Goal: Information Seeking & Learning: Learn about a topic

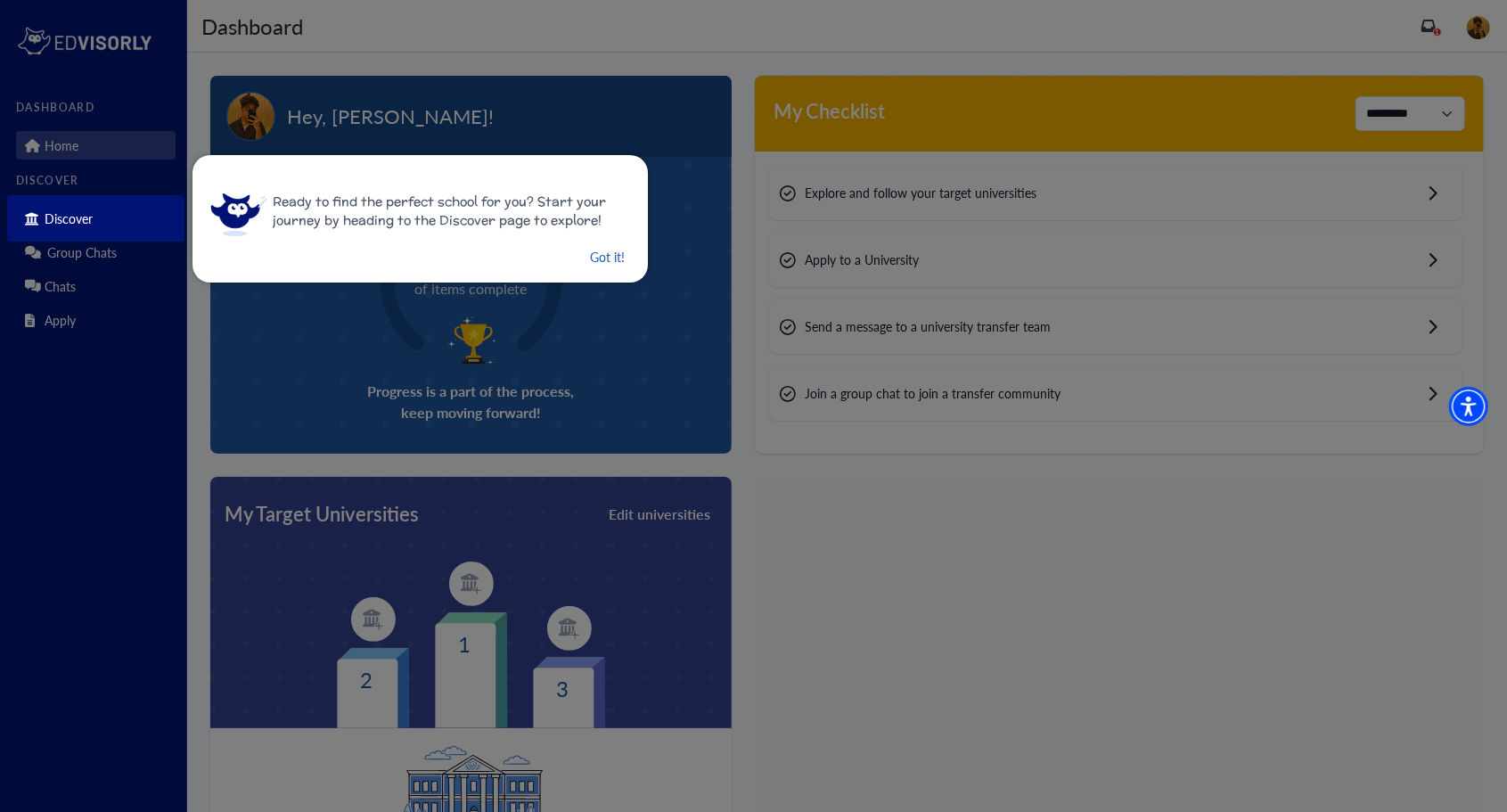
click at [591, 259] on button "Got it!" at bounding box center [608, 256] width 38 height 22
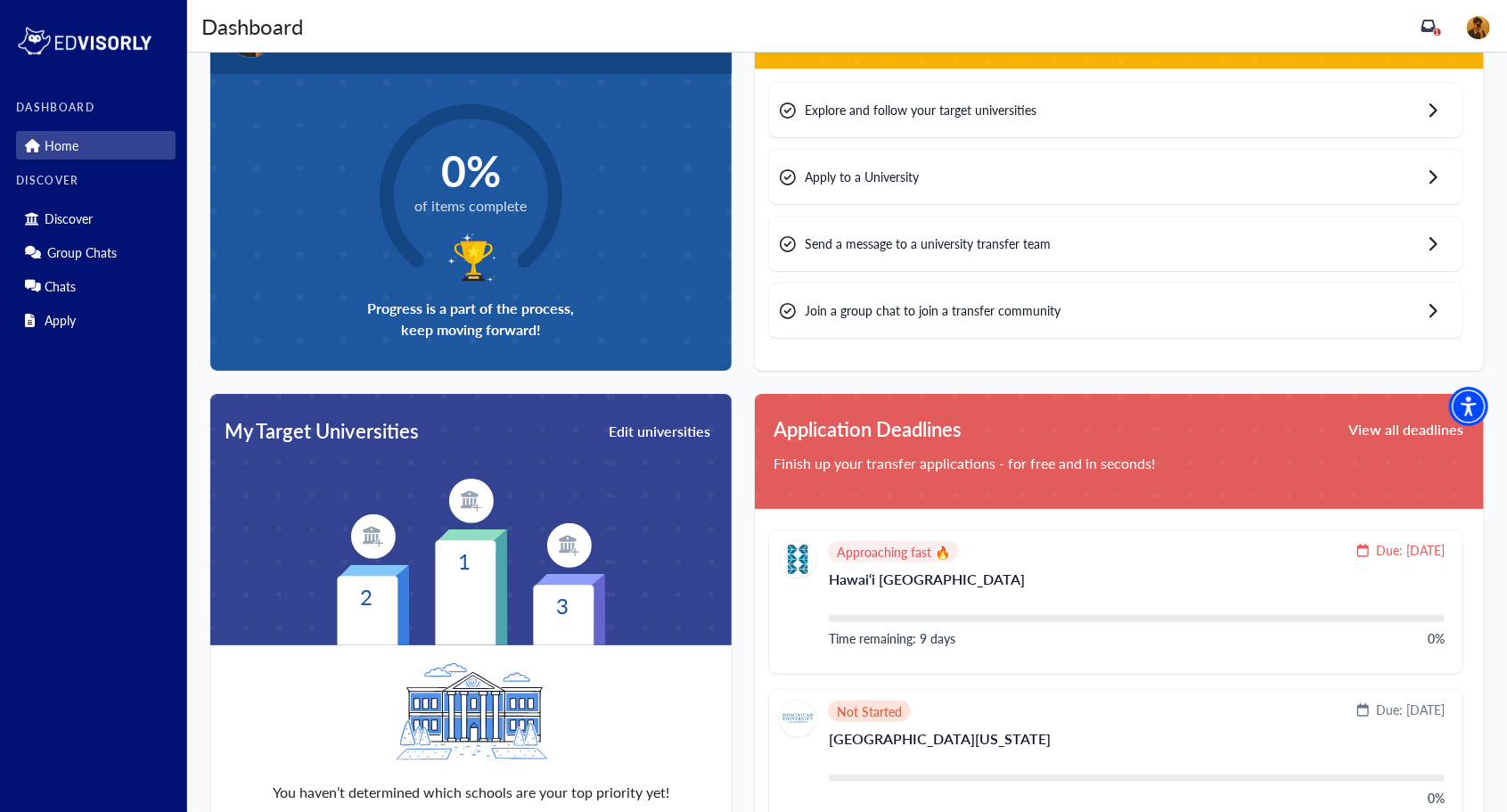
scroll to position [68, 0]
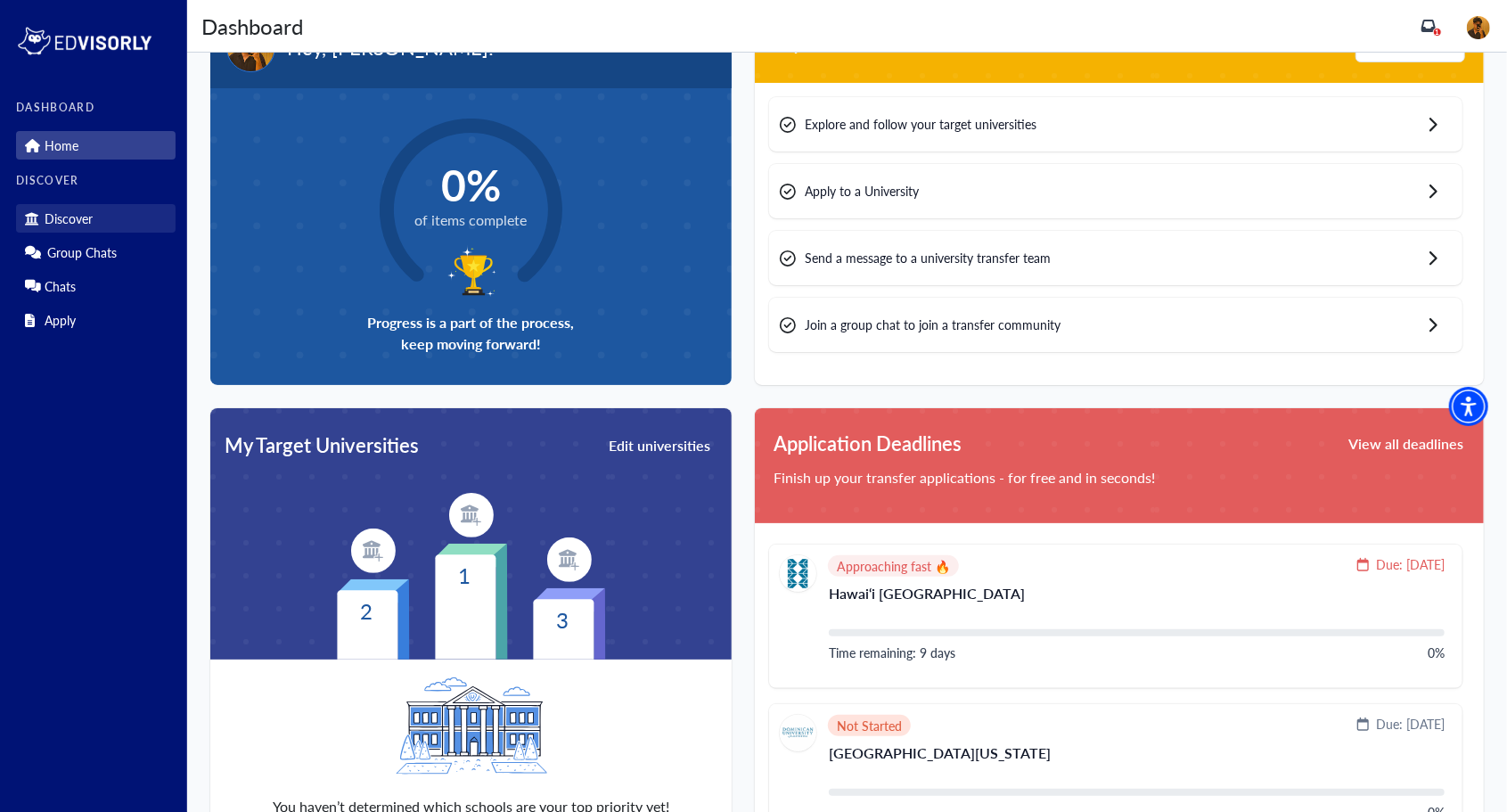
click at [94, 220] on link "Discover" at bounding box center [96, 219] width 159 height 29
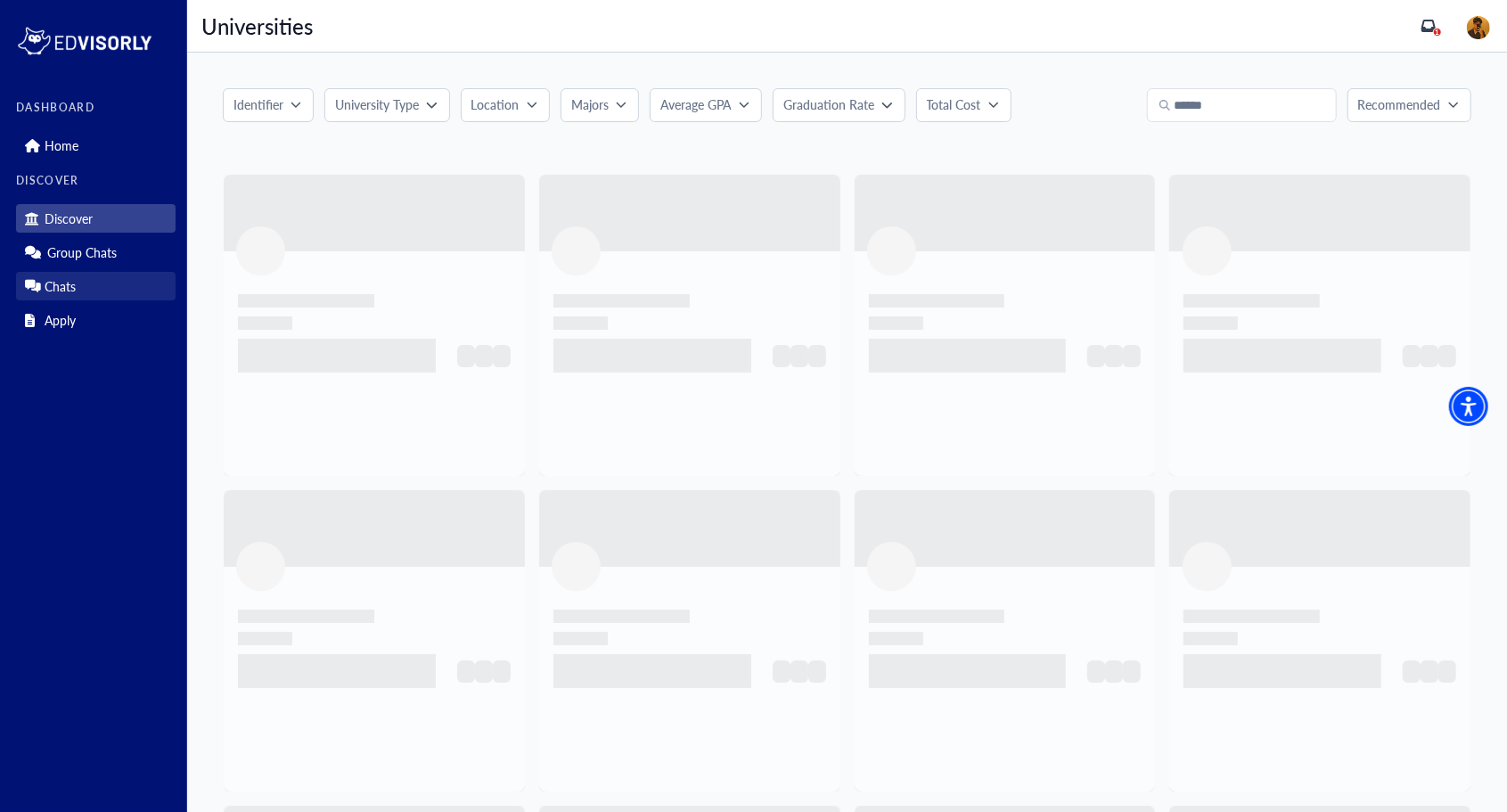
click at [66, 292] on p "Chats" at bounding box center [60, 287] width 31 height 15
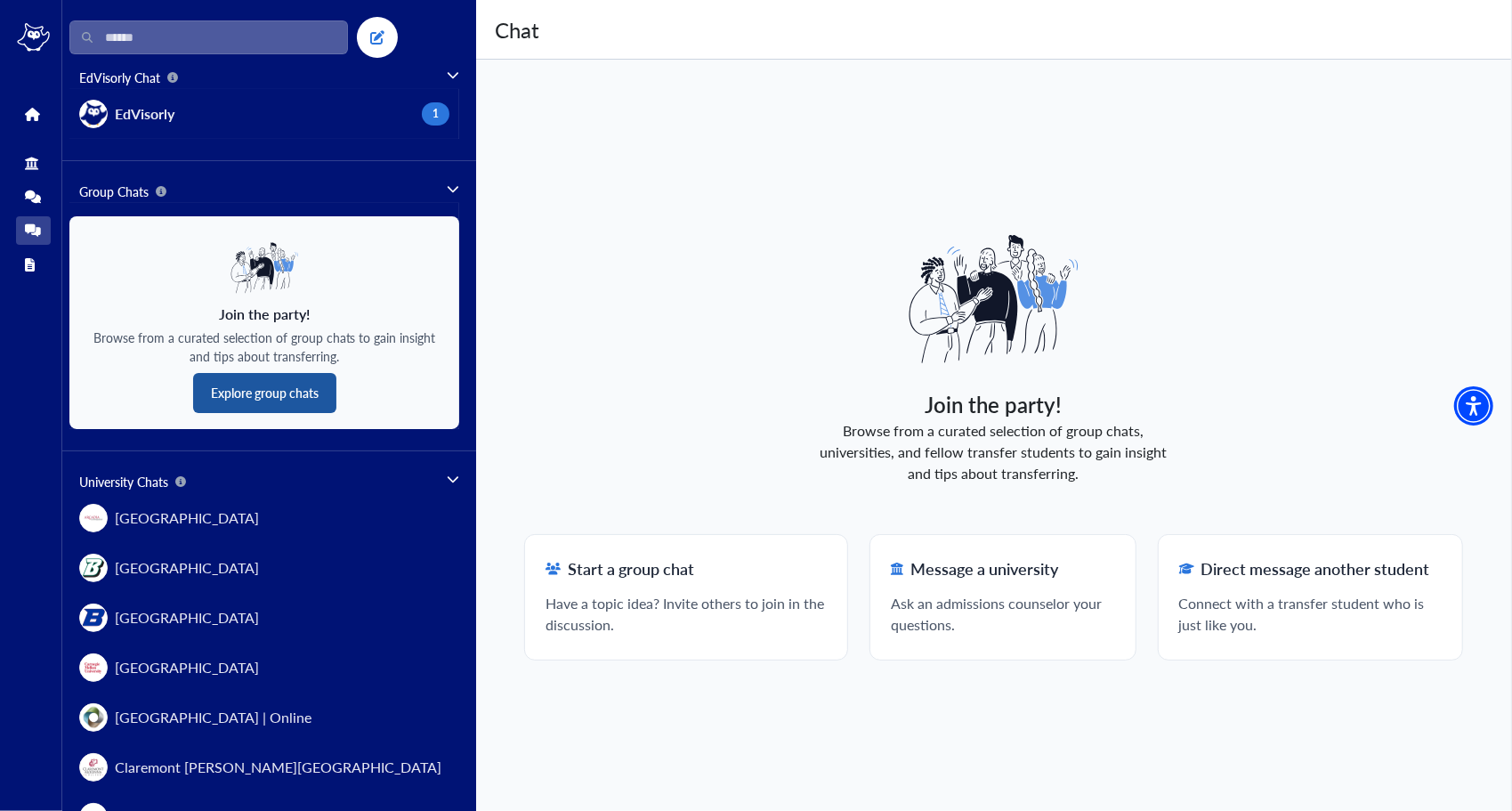
click at [244, 402] on button "Explore group chats" at bounding box center [264, 393] width 143 height 40
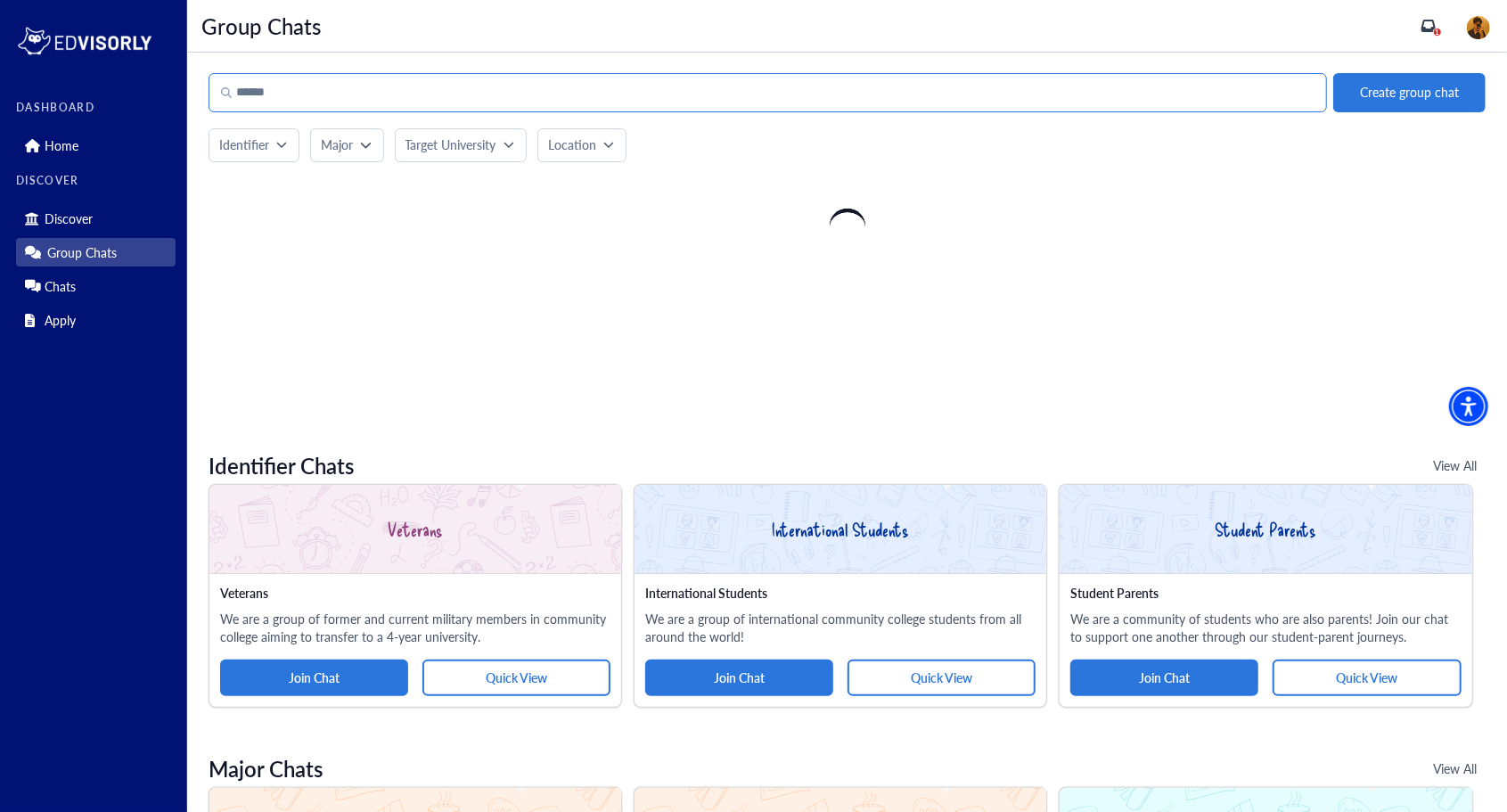
click at [332, 83] on input "Search" at bounding box center [767, 92] width 1118 height 39
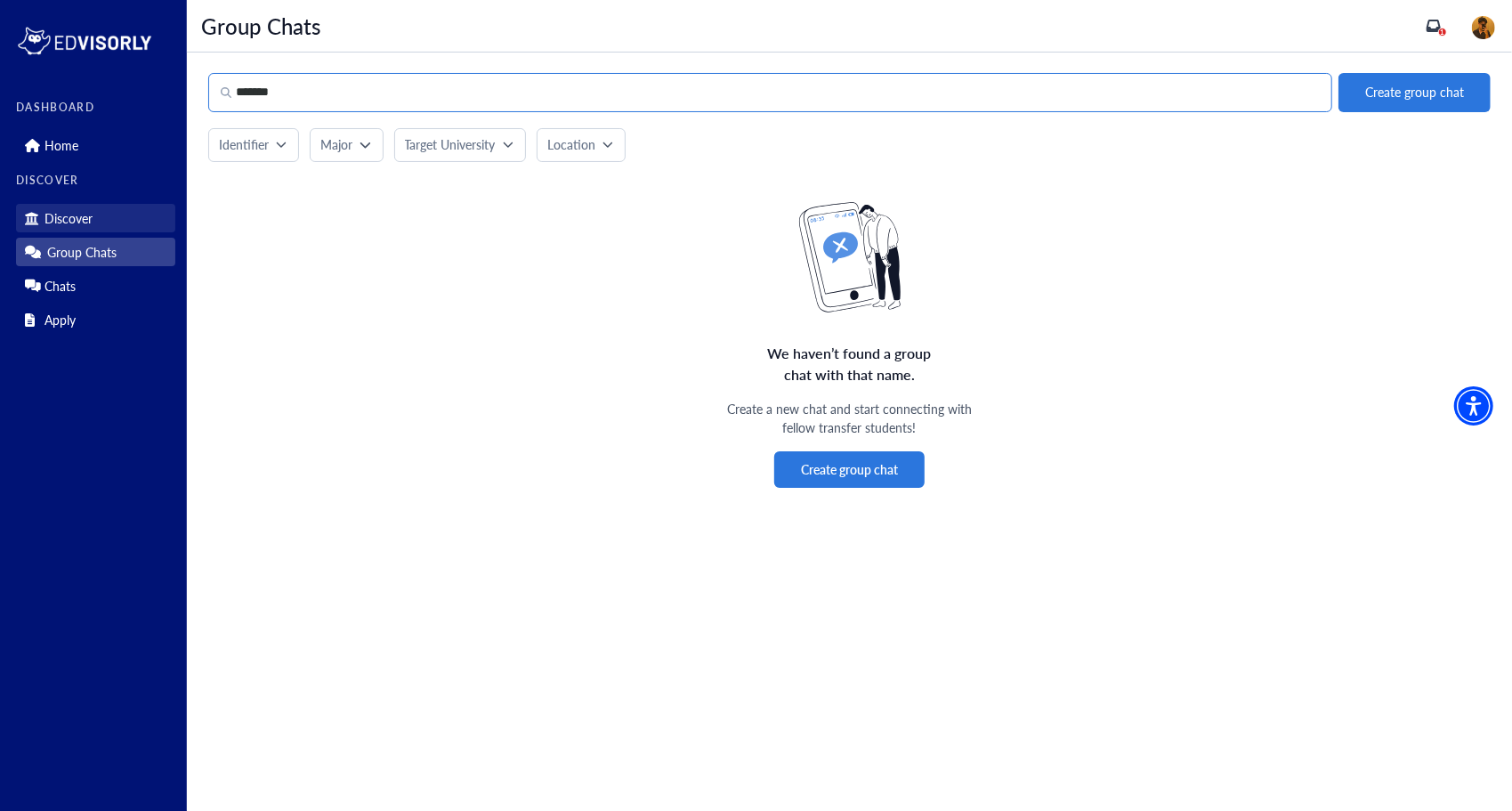
type input "*******"
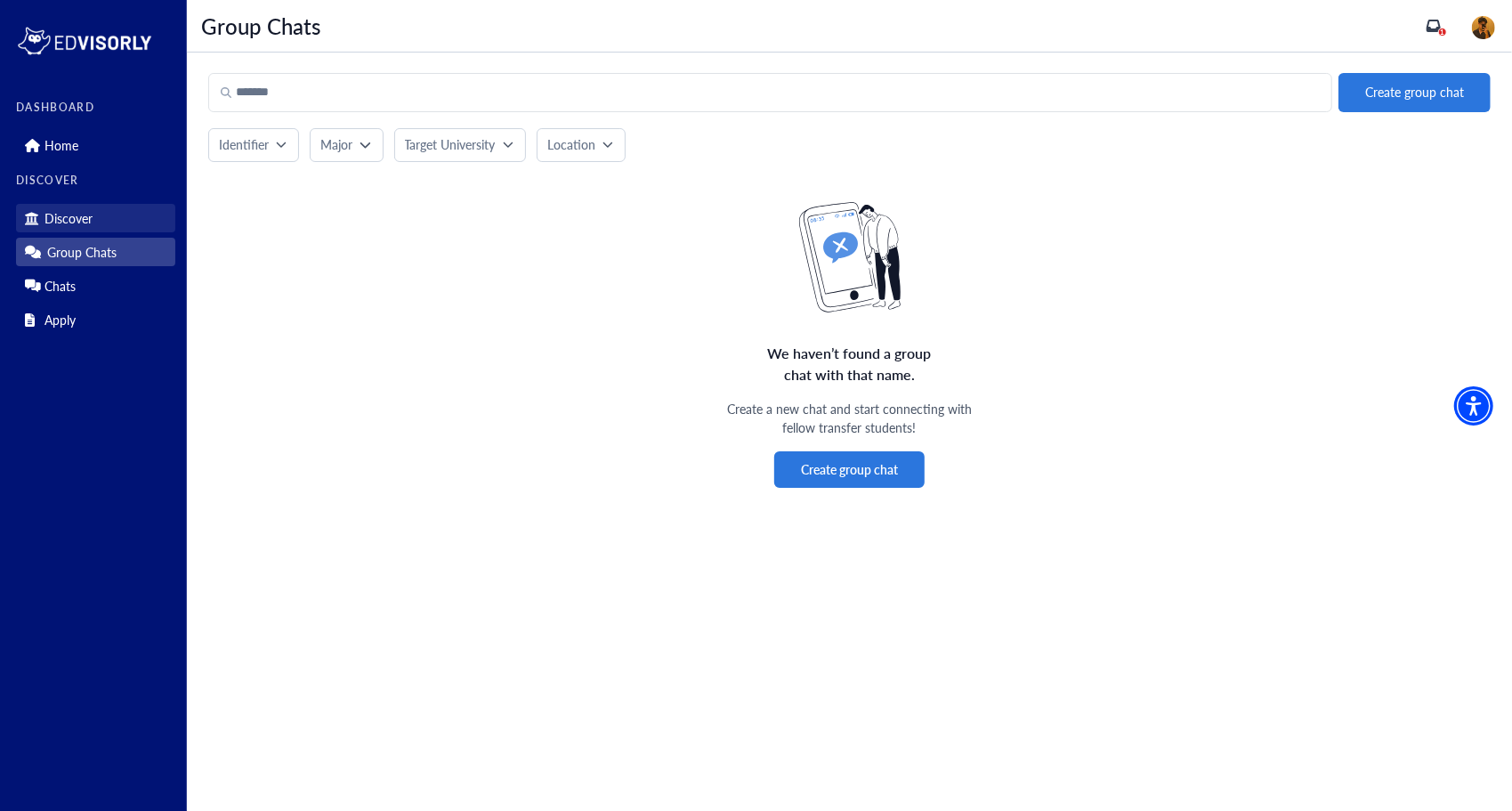
click at [62, 212] on p "Discover" at bounding box center [68, 219] width 48 height 15
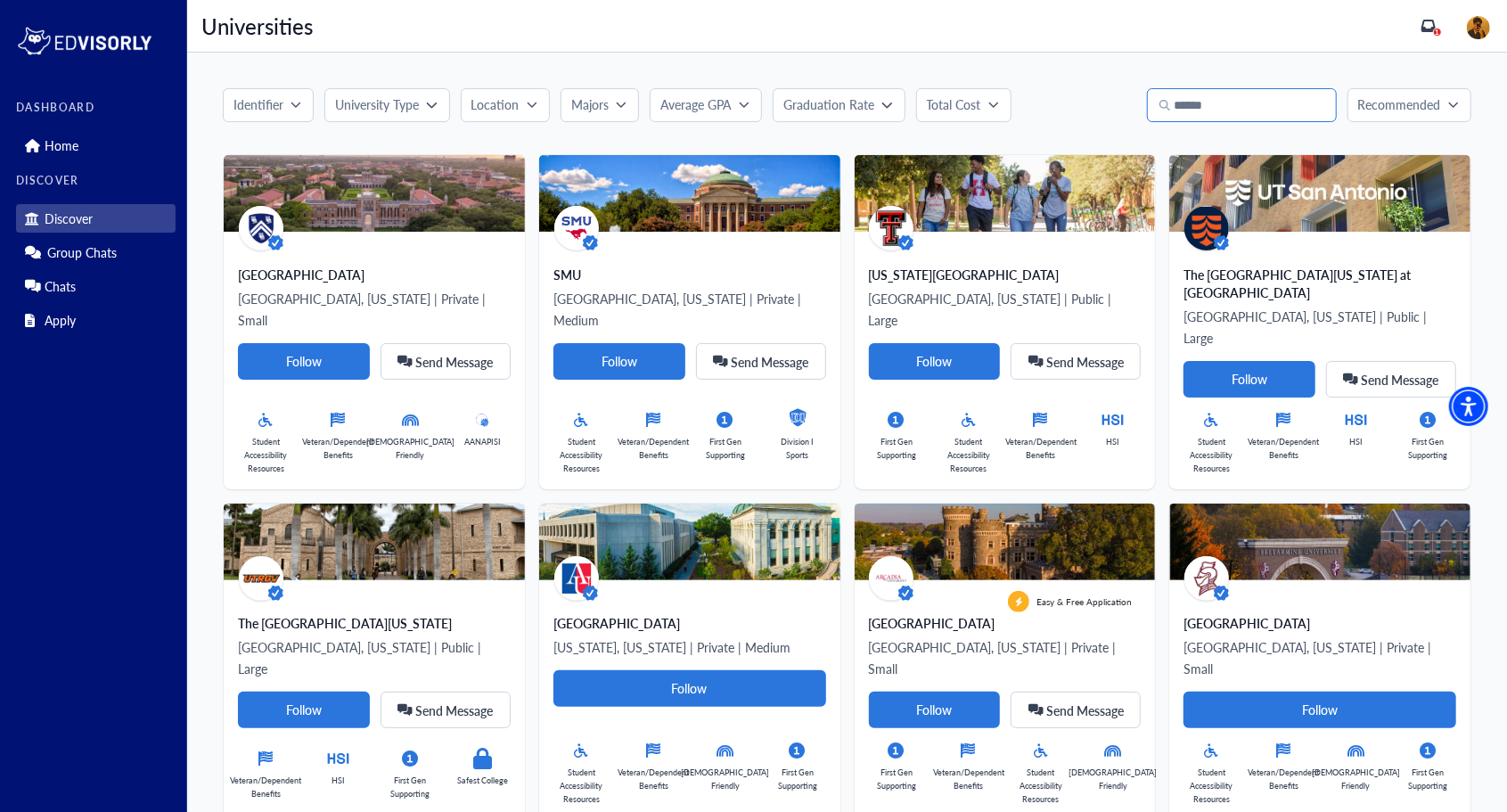
click at [1254, 103] on input "Search" at bounding box center [1242, 105] width 190 height 34
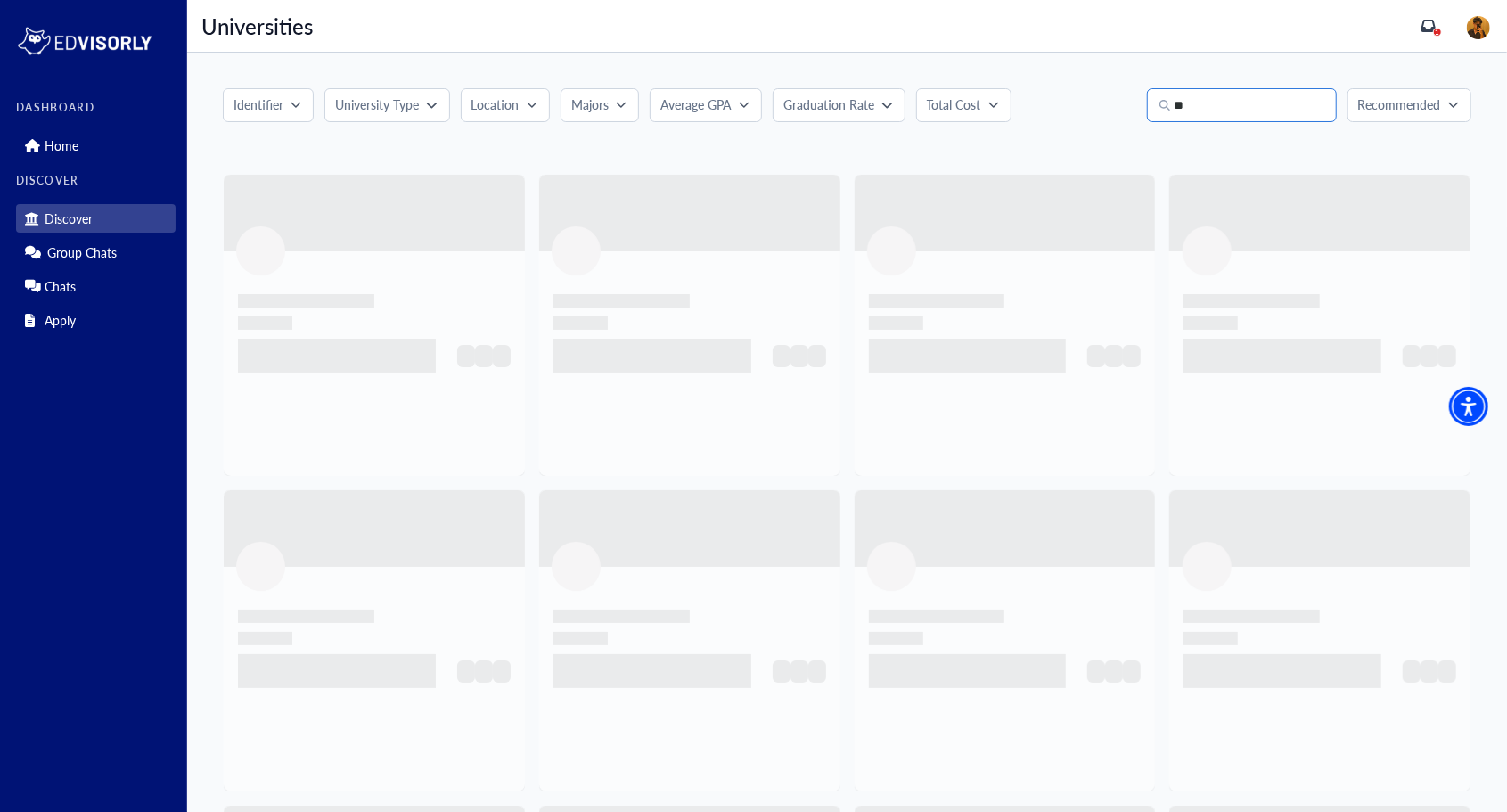
type input "*"
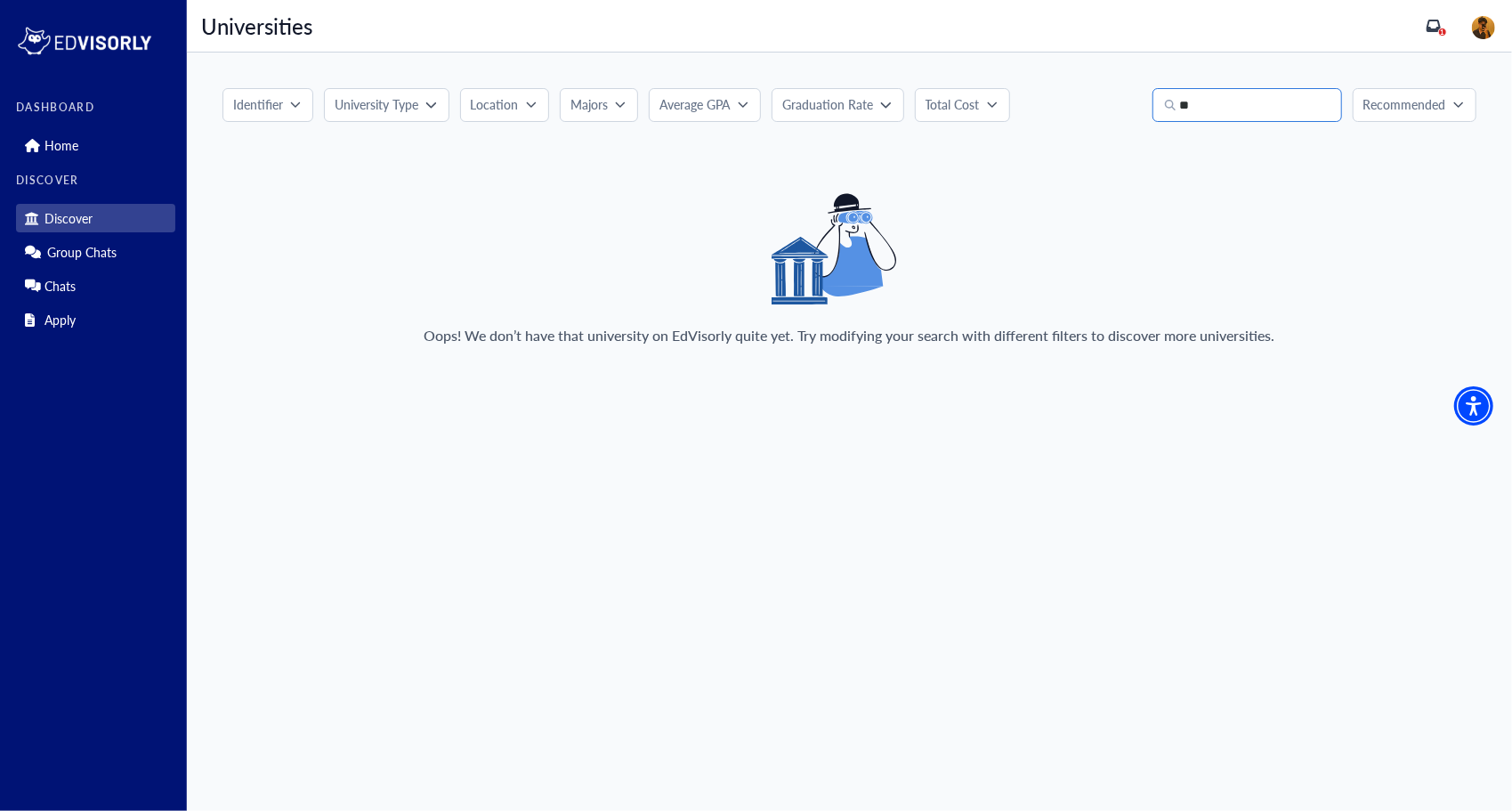
type input "*"
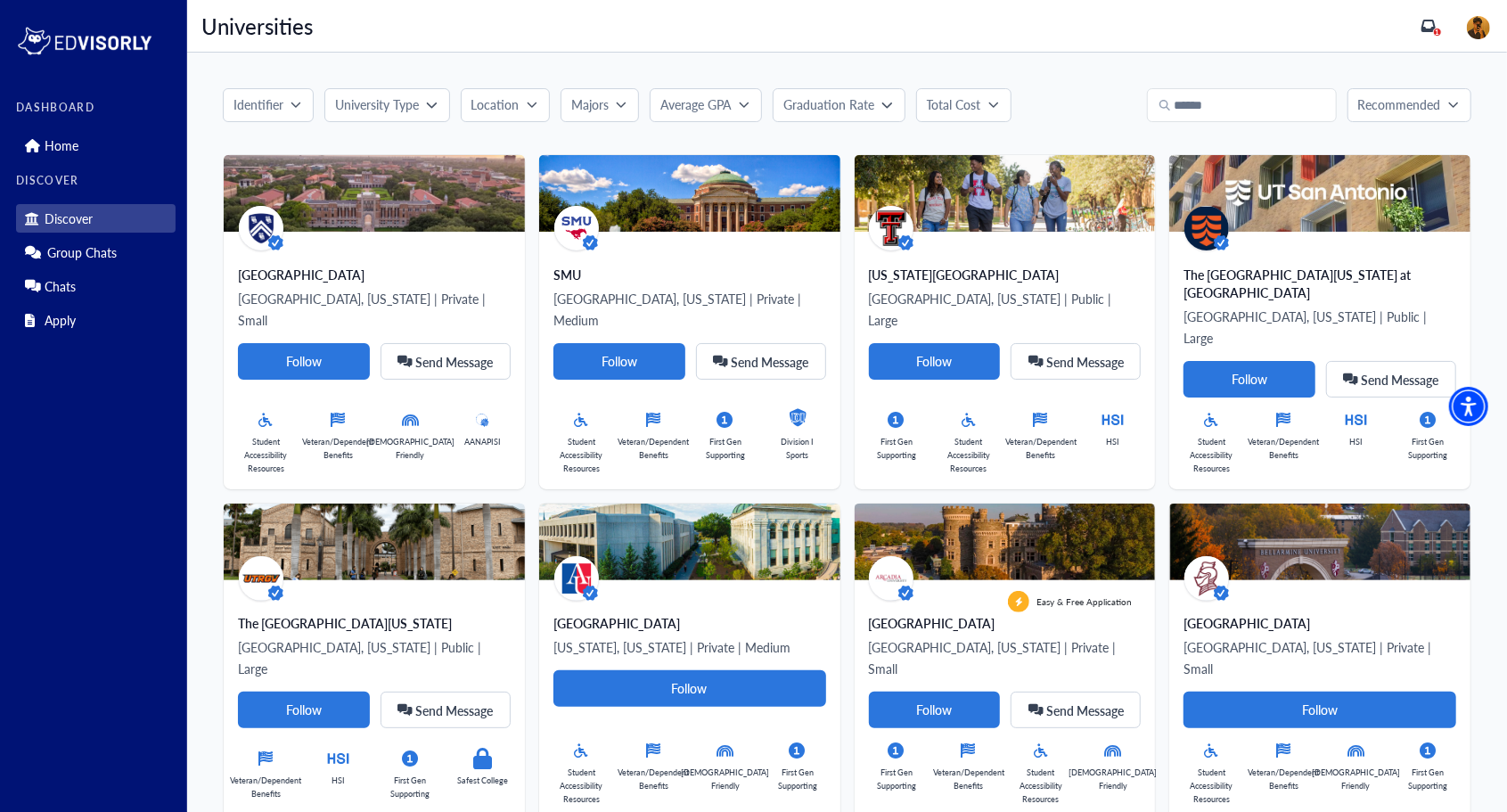
click at [602, 93] on button "Majors" at bounding box center [600, 105] width 79 height 34
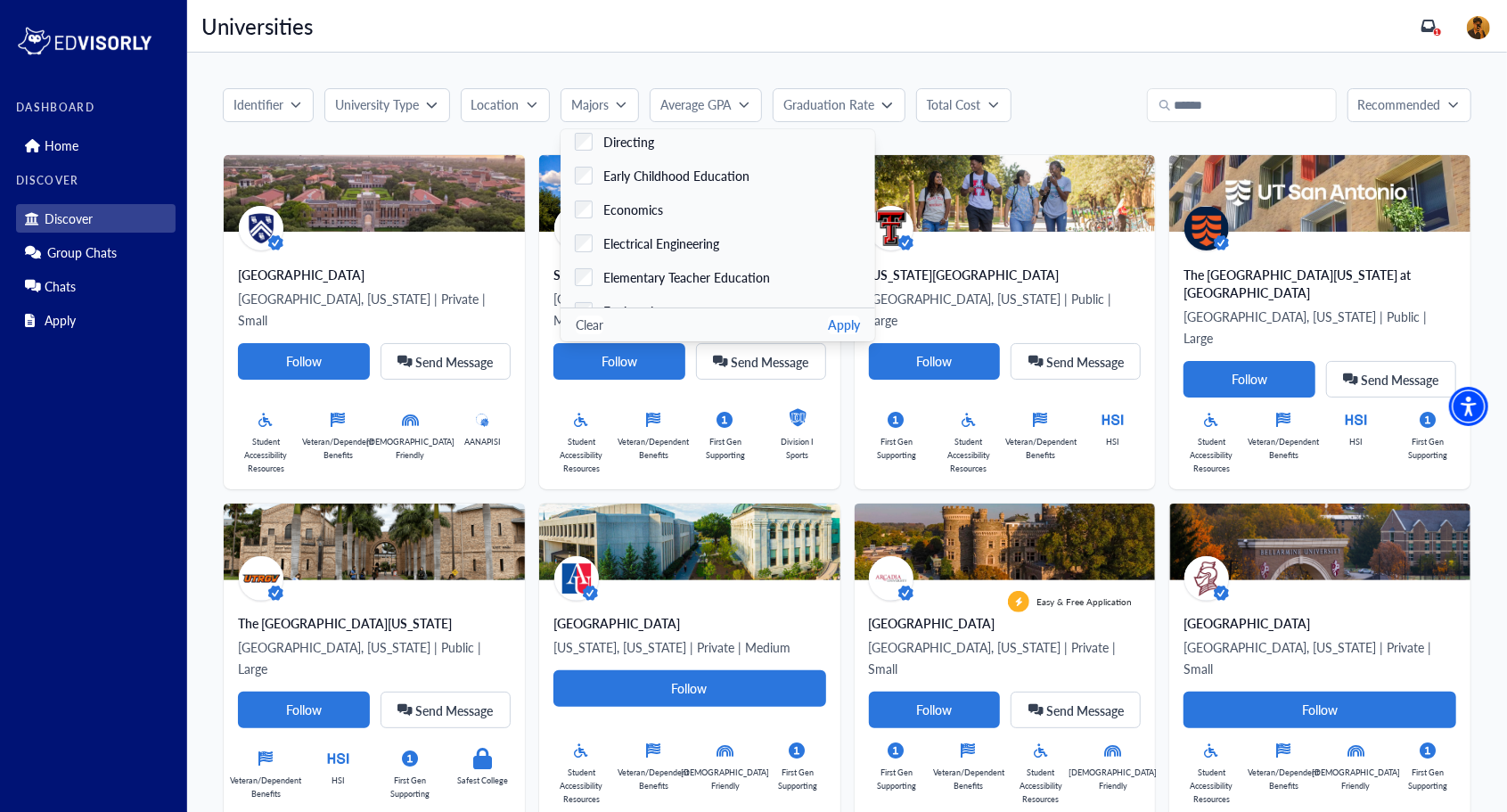
scroll to position [1191, 0]
click at [1090, 109] on div "Identifier University Type Location Majors Accounting Acting Administration of …" at bounding box center [847, 105] width 1248 height 34
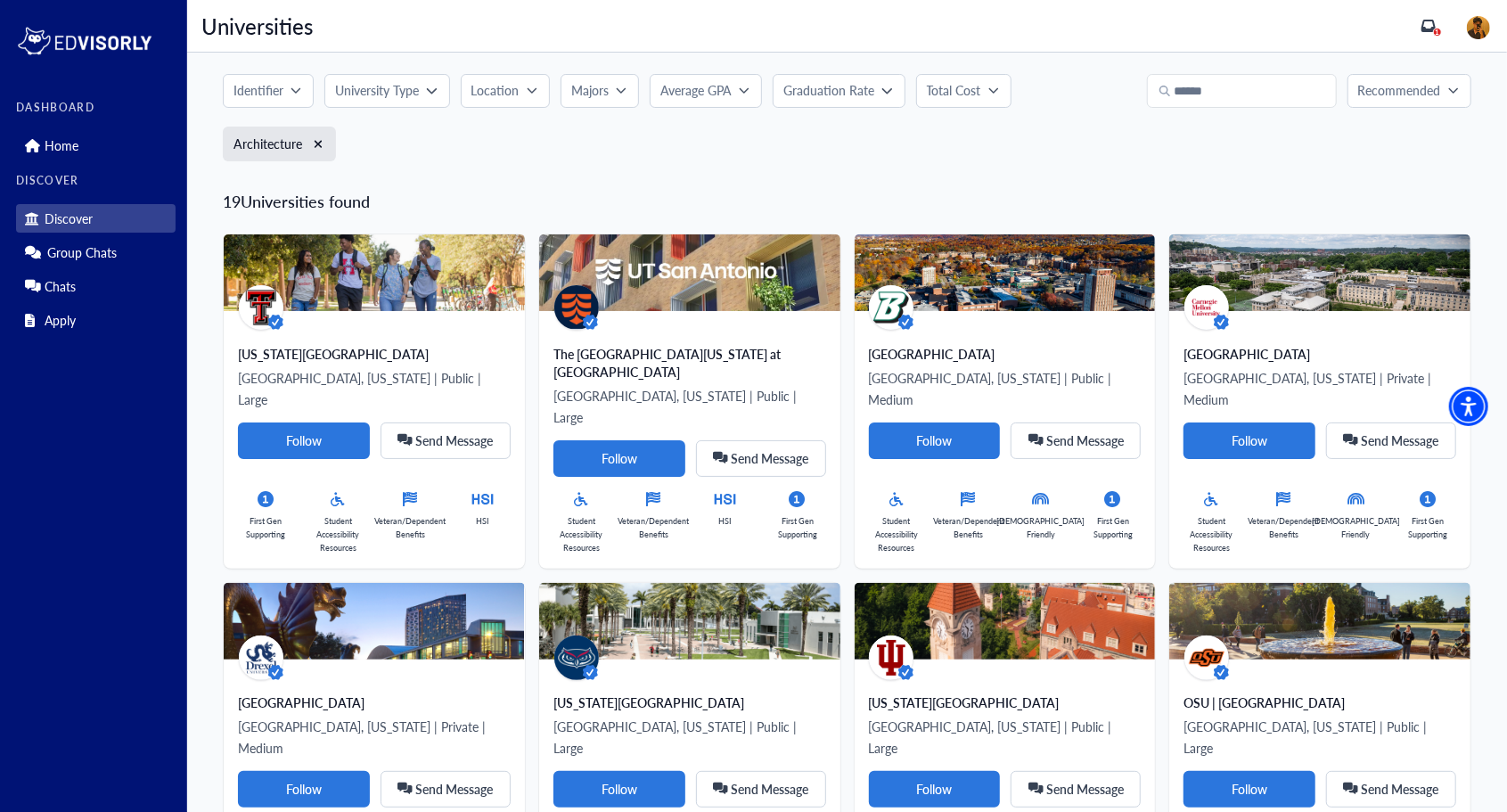
scroll to position [0, 0]
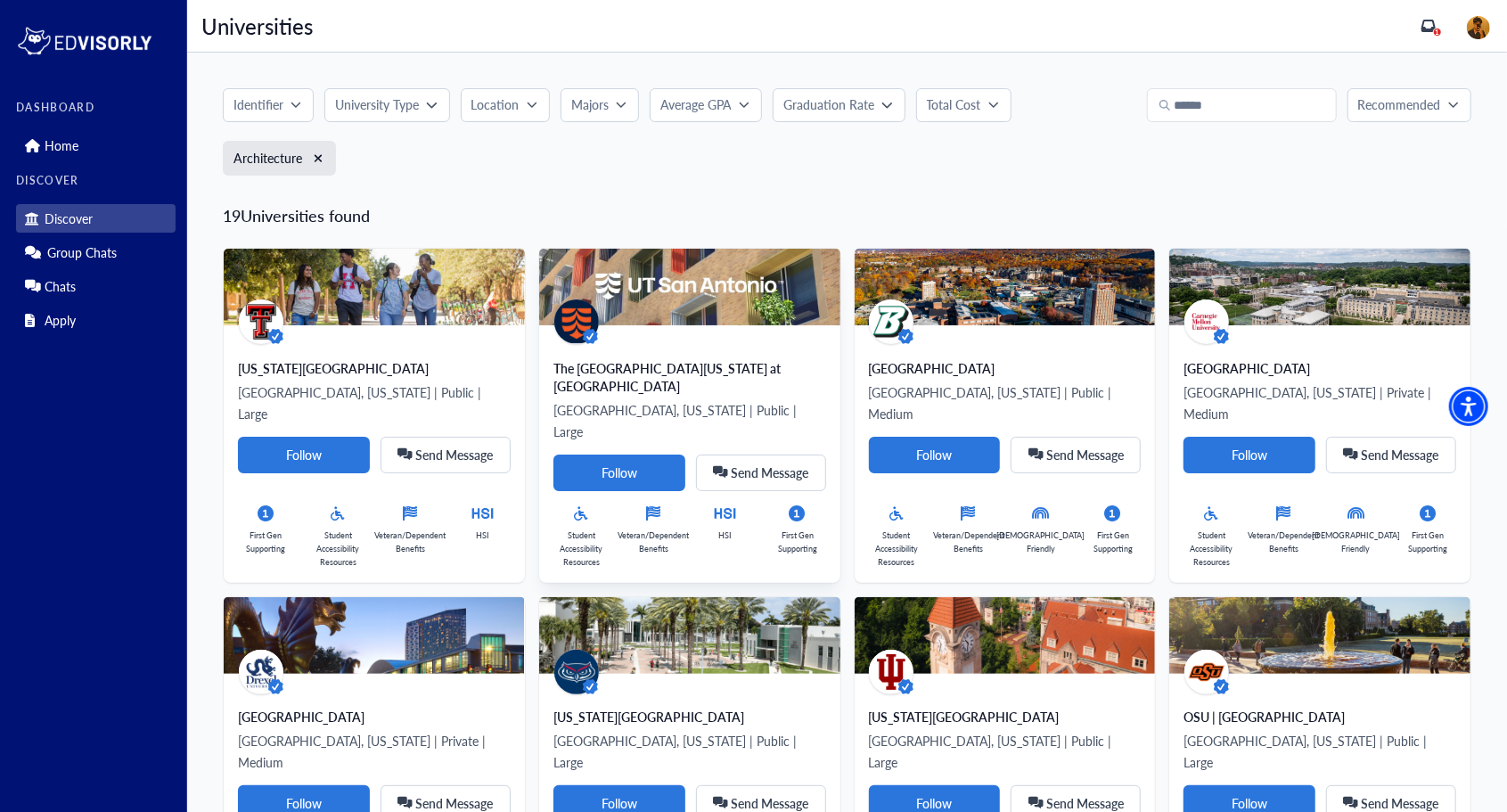
click at [645, 370] on div "The [GEOGRAPHIC_DATA][US_STATE] at [GEOGRAPHIC_DATA]" at bounding box center [689, 376] width 273 height 36
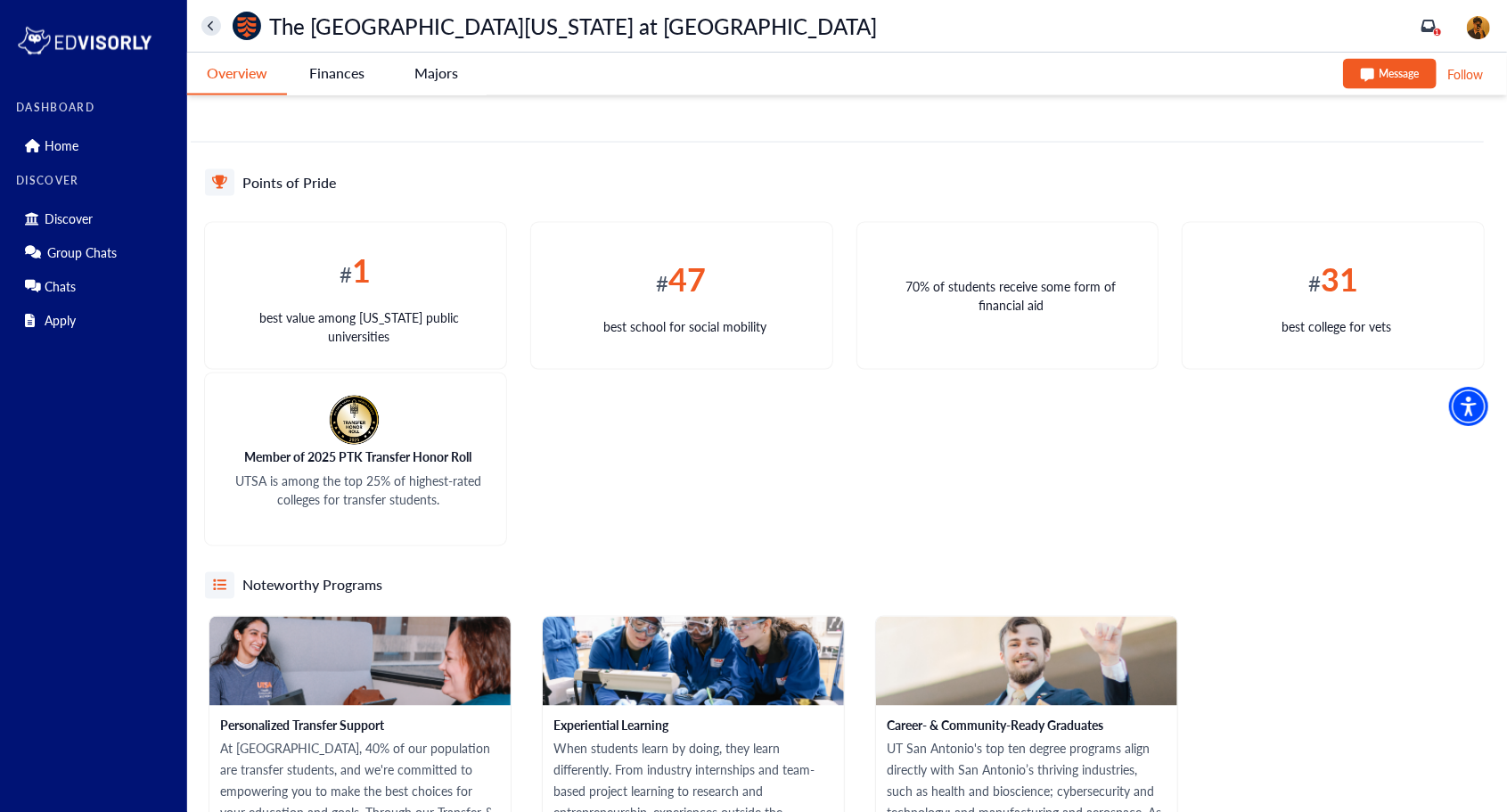
scroll to position [1840, 0]
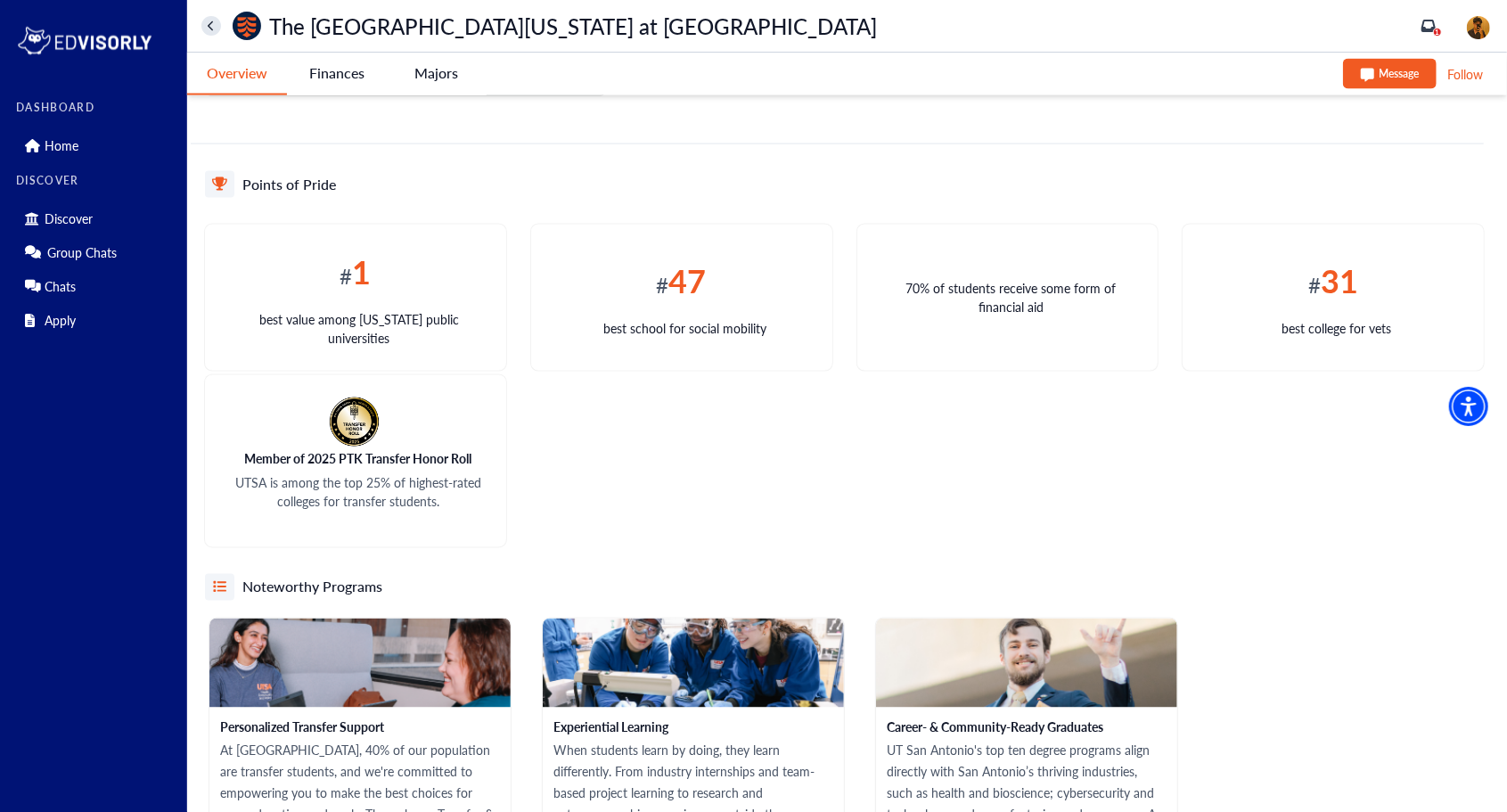
click at [430, 74] on -tag "Majors" at bounding box center [437, 73] width 100 height 41
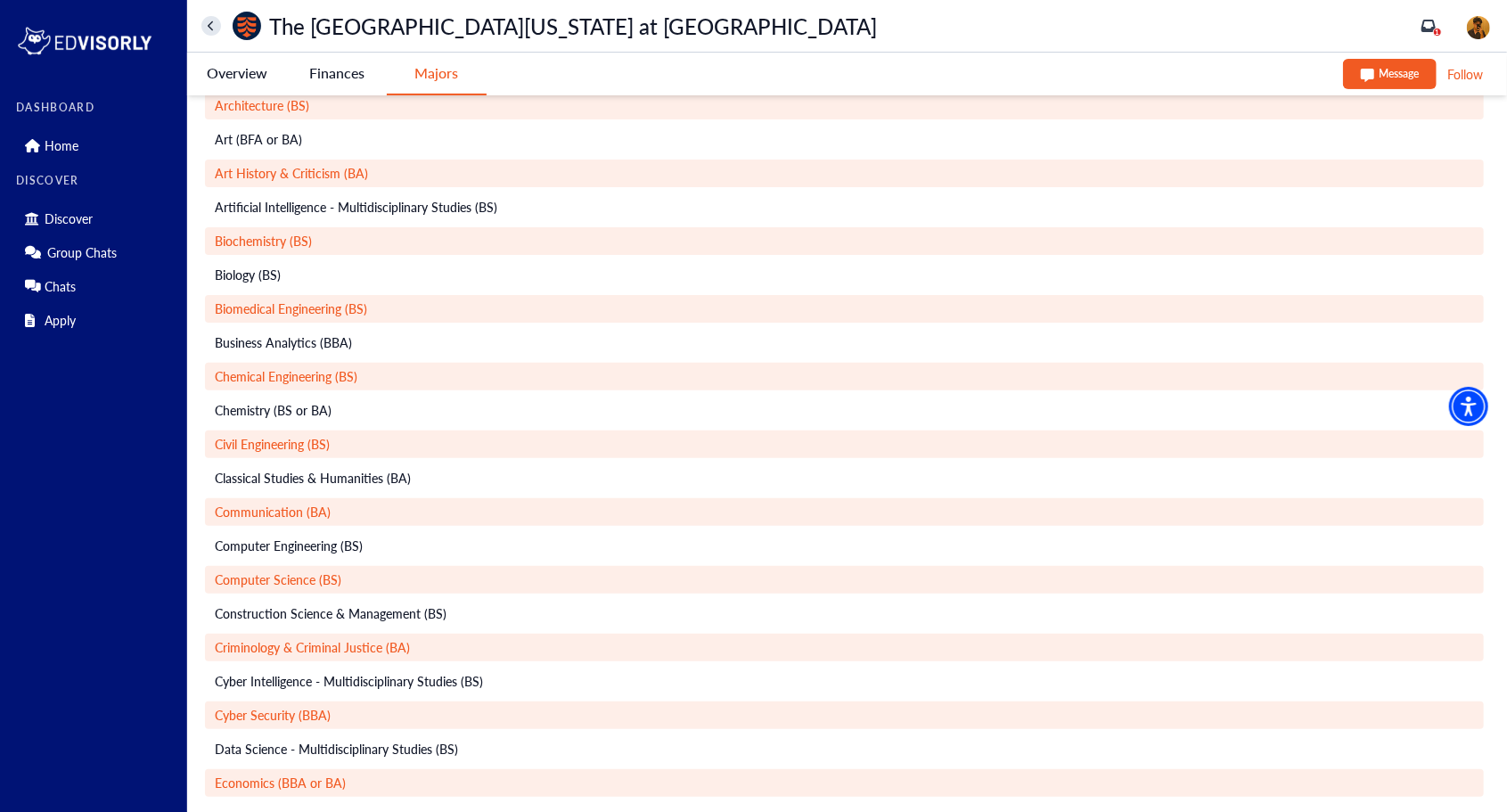
scroll to position [0, 0]
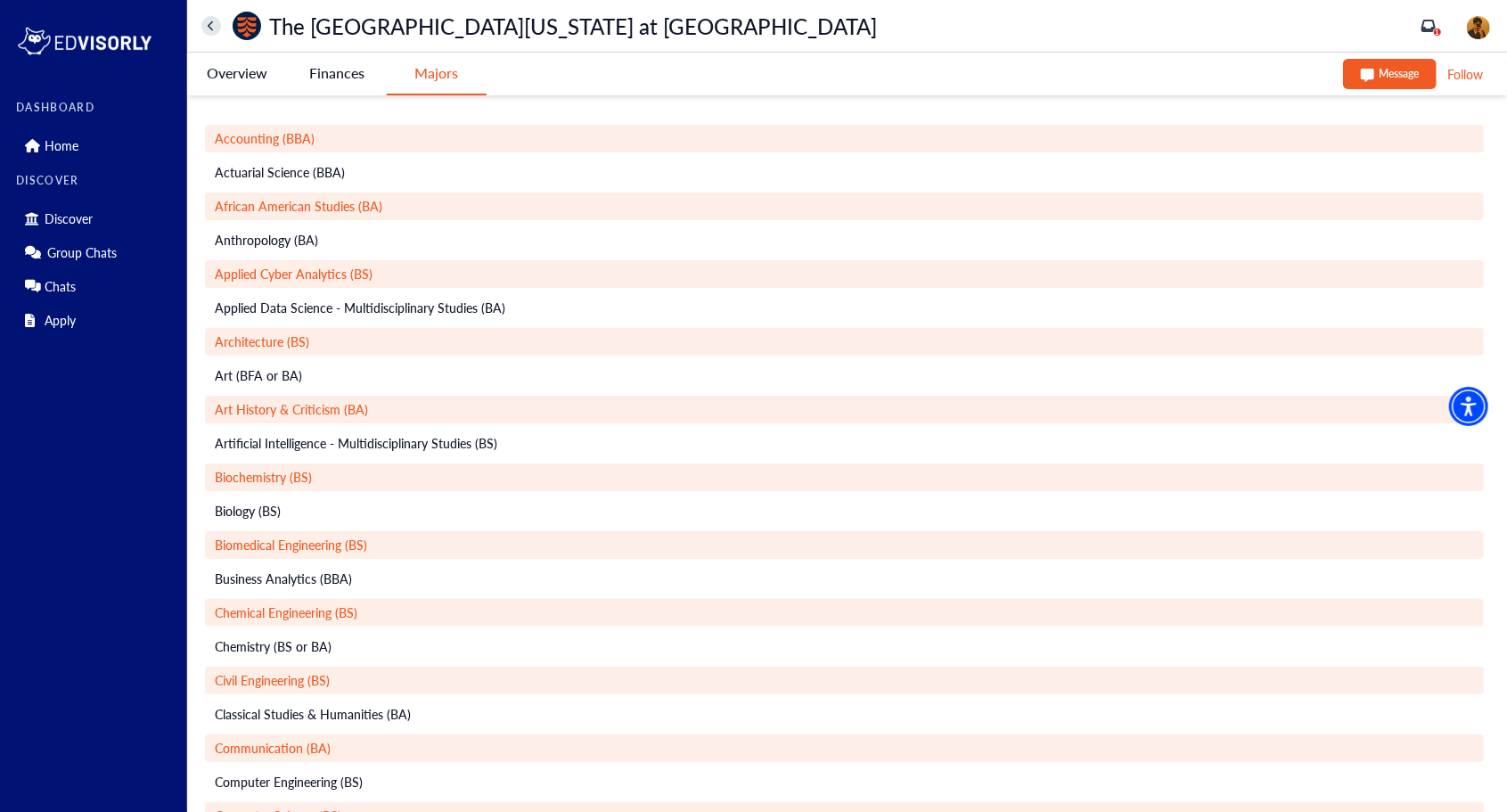
click at [317, 70] on Antonio-tag "Finances" at bounding box center [337, 73] width 100 height 41
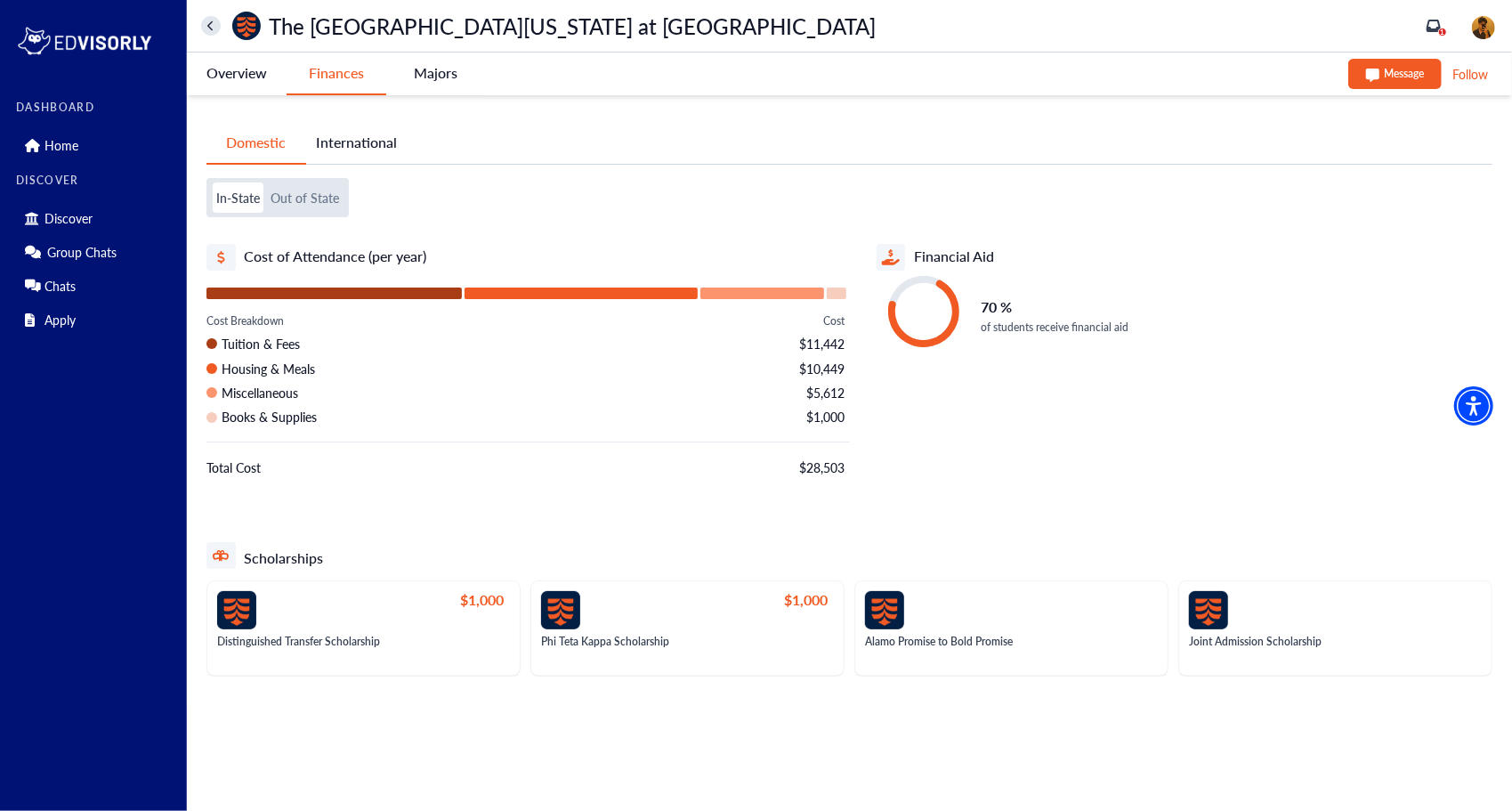
click at [336, 137] on button "International" at bounding box center [356, 142] width 101 height 41
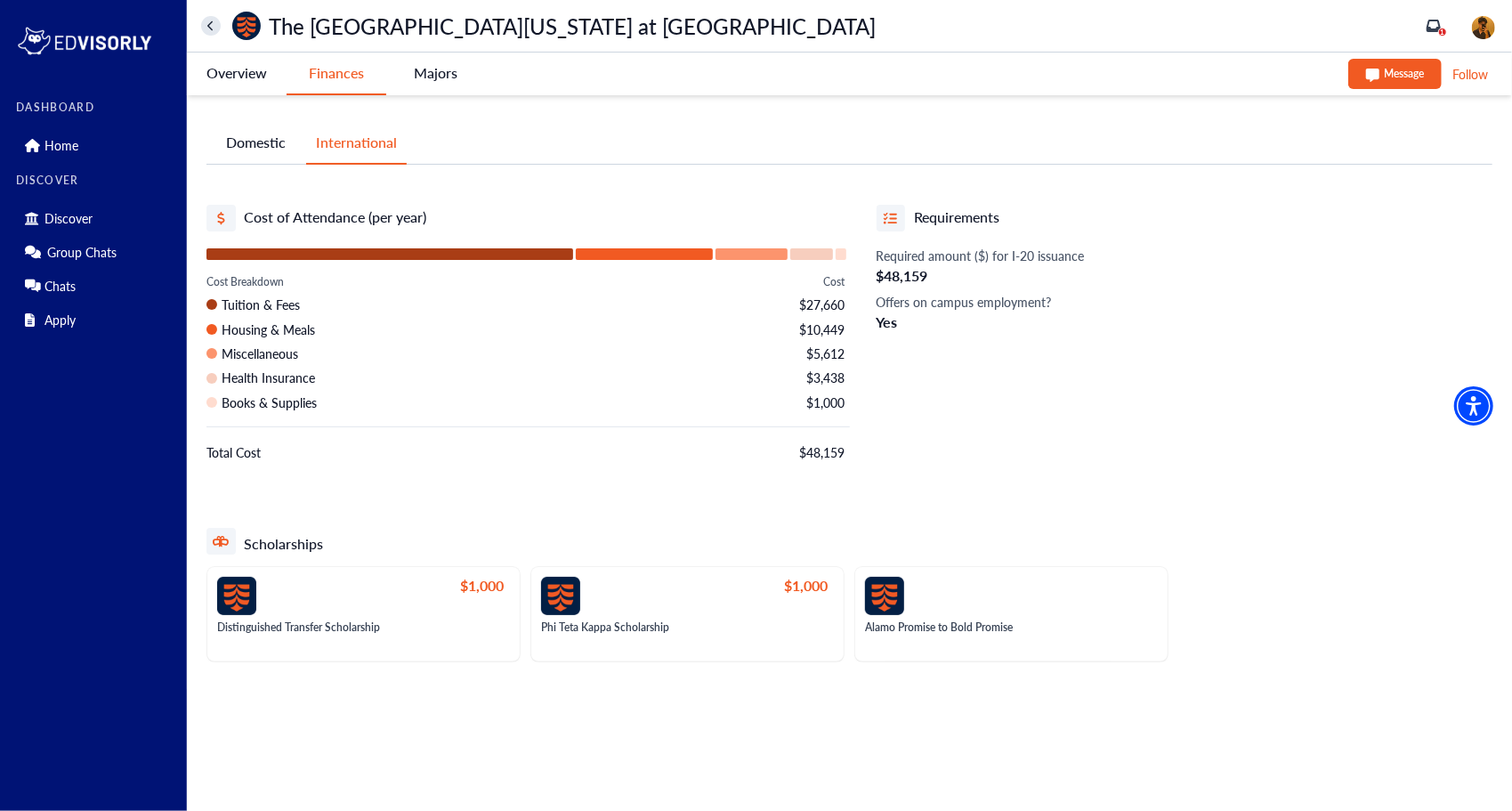
click at [894, 217] on icon at bounding box center [891, 218] width 13 height 12
click at [261, 83] on Antonio-tag "Overview" at bounding box center [237, 73] width 100 height 41
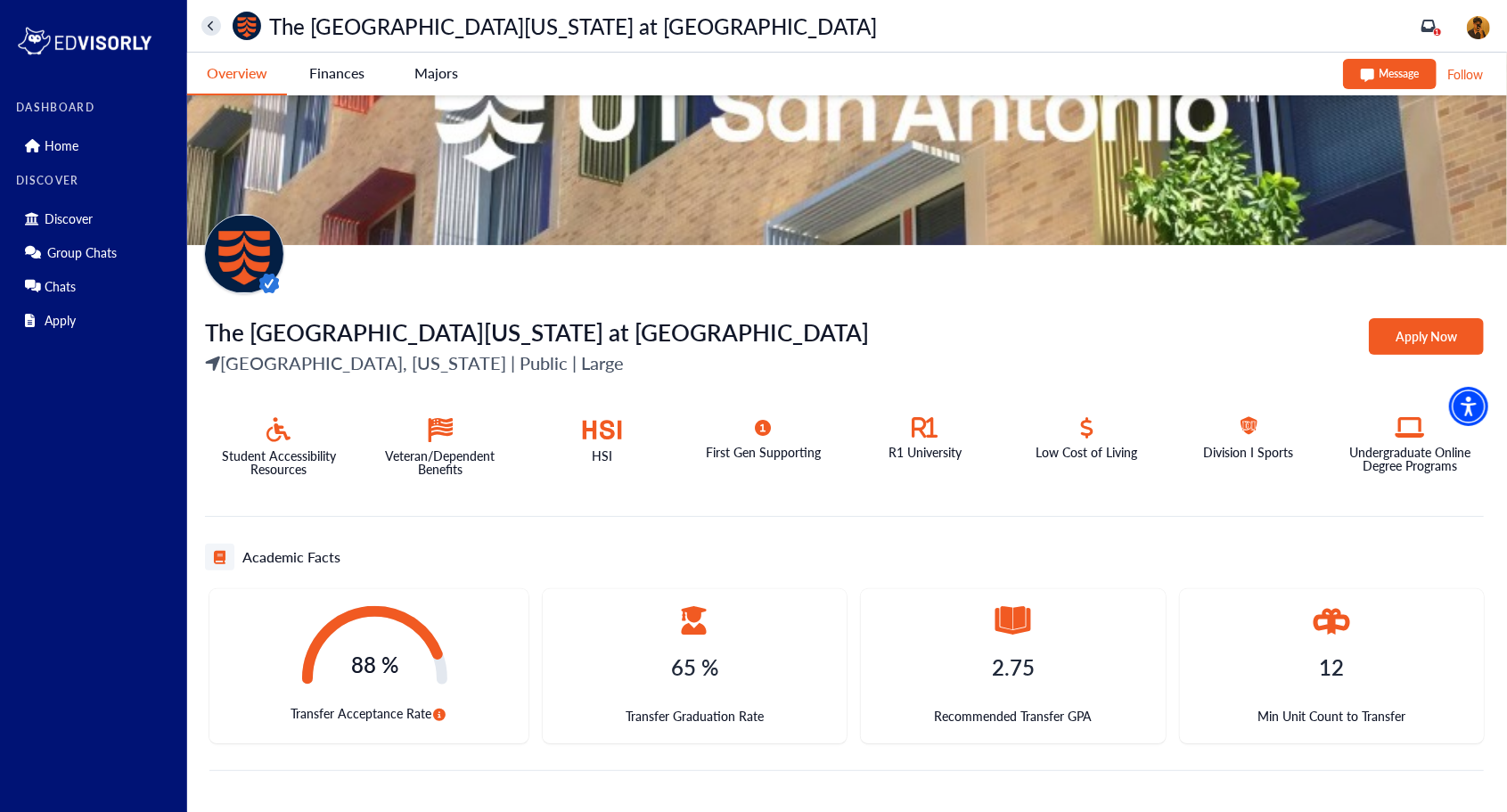
scroll to position [110, 0]
click at [1382, 316] on div "The [GEOGRAPHIC_DATA][US_STATE] at [GEOGRAPHIC_DATA], [US_STATE] | Public | Lar…" at bounding box center [844, 353] width 1279 height 76
click at [1381, 335] on Antonio-tag "Apply Now" at bounding box center [1426, 337] width 115 height 36
click at [212, 31] on icon "home" at bounding box center [210, 26] width 7 height 12
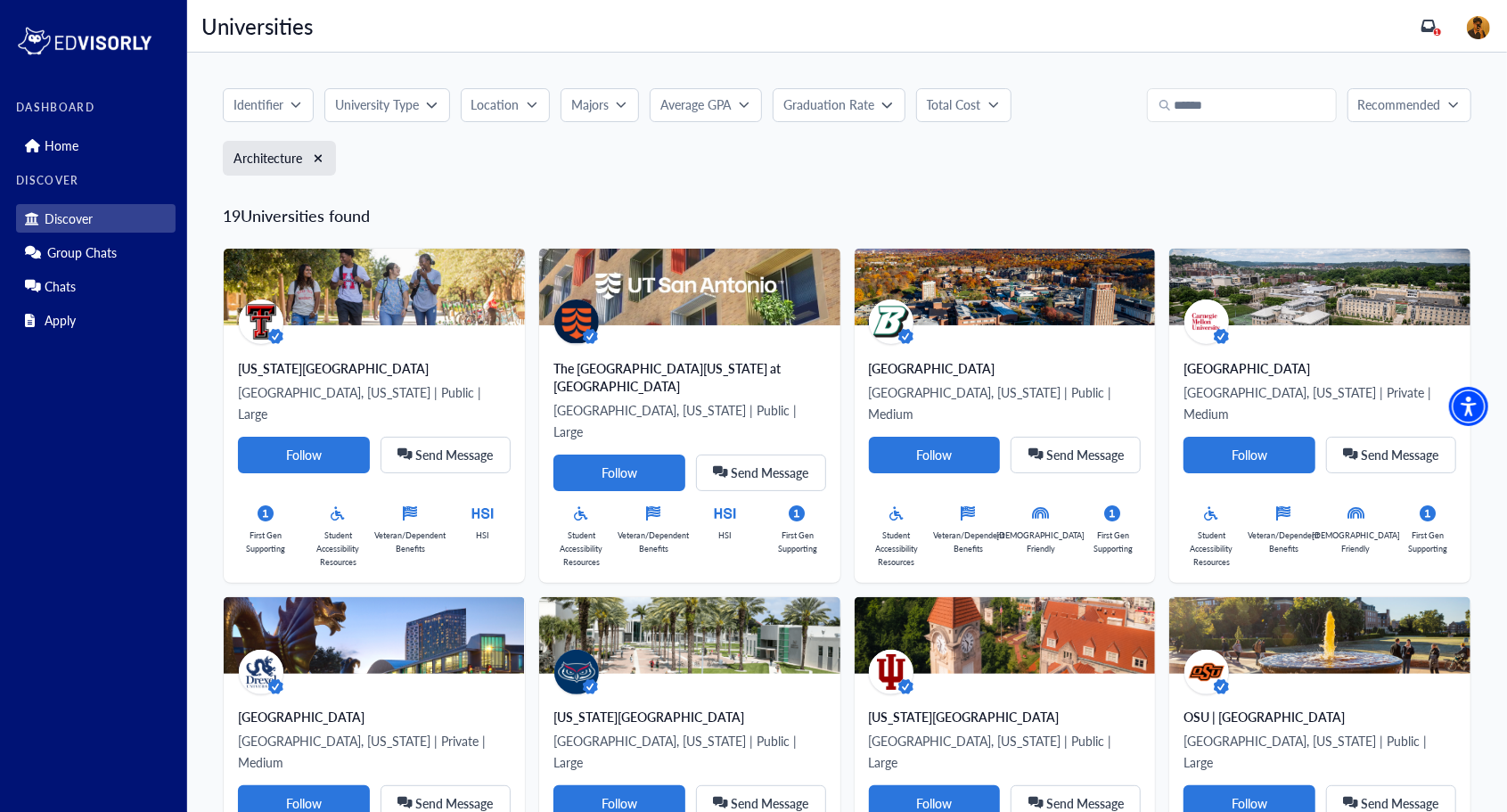
click at [504, 114] on button "Location" at bounding box center [505, 105] width 89 height 34
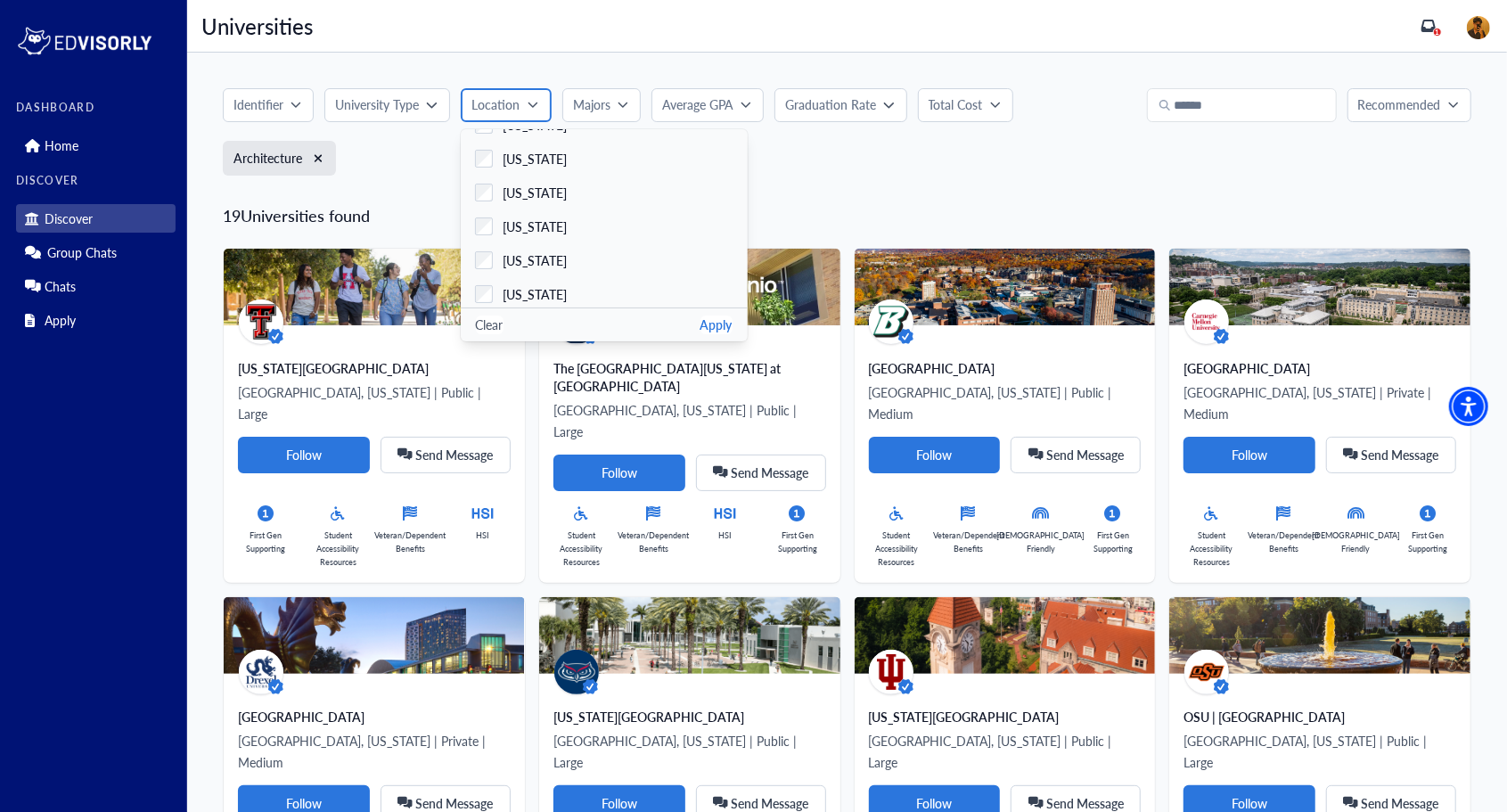
scroll to position [1308, 0]
click at [521, 296] on span "[US_STATE]" at bounding box center [535, 293] width 64 height 18
click at [717, 320] on button "Apply" at bounding box center [716, 324] width 32 height 18
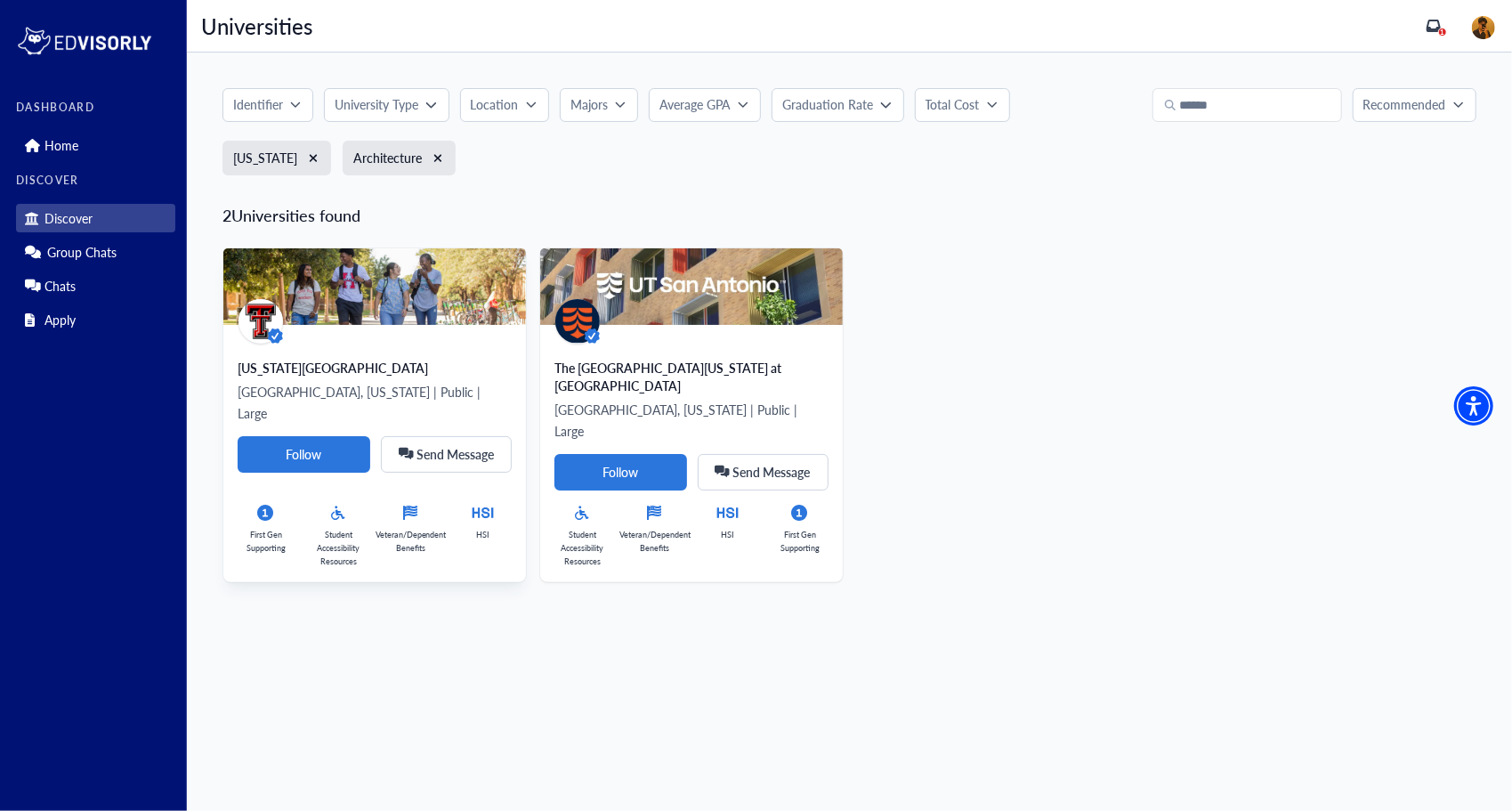
click at [365, 304] on img at bounding box center [375, 287] width 303 height 77
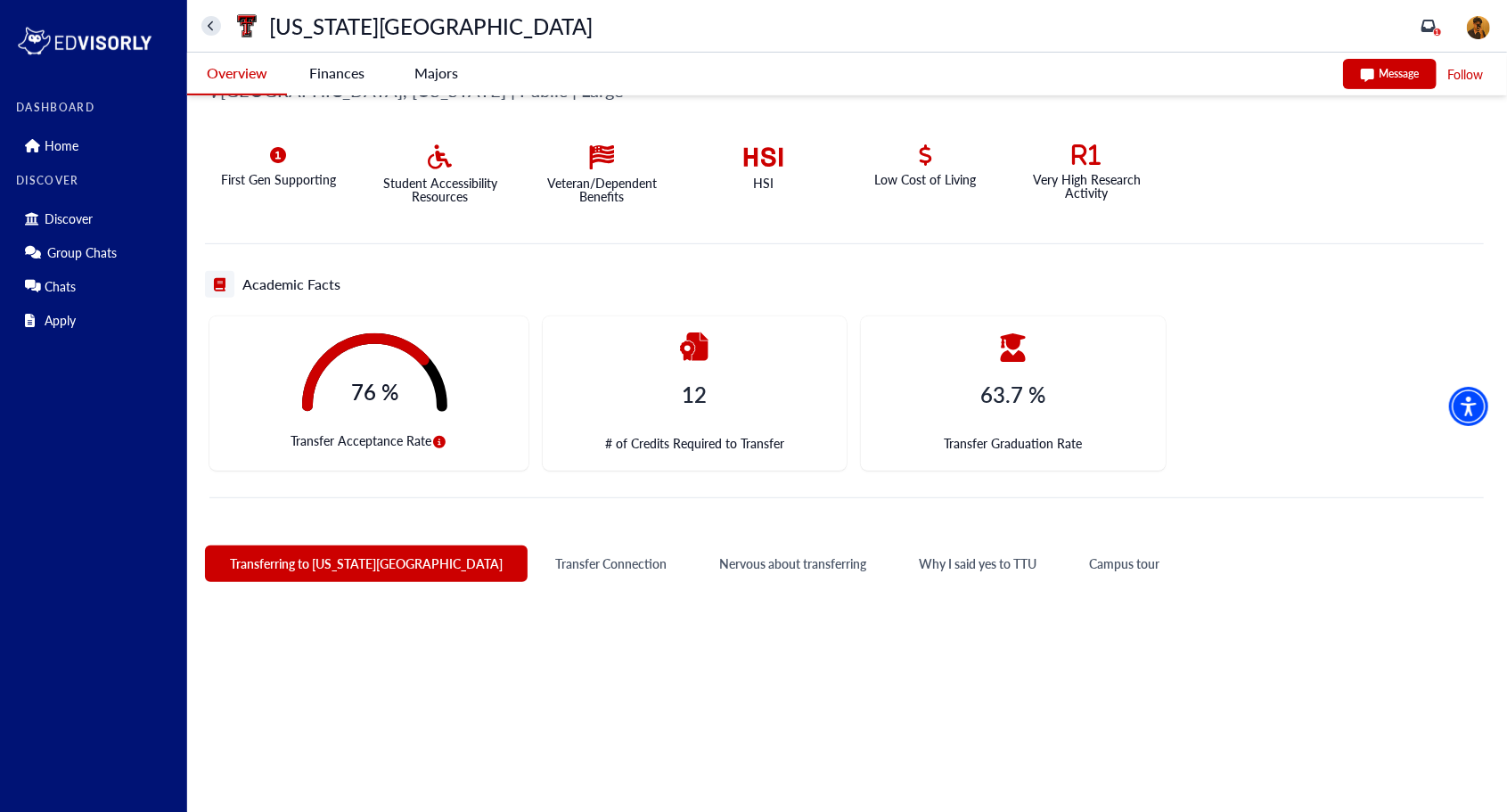
scroll to position [386, 0]
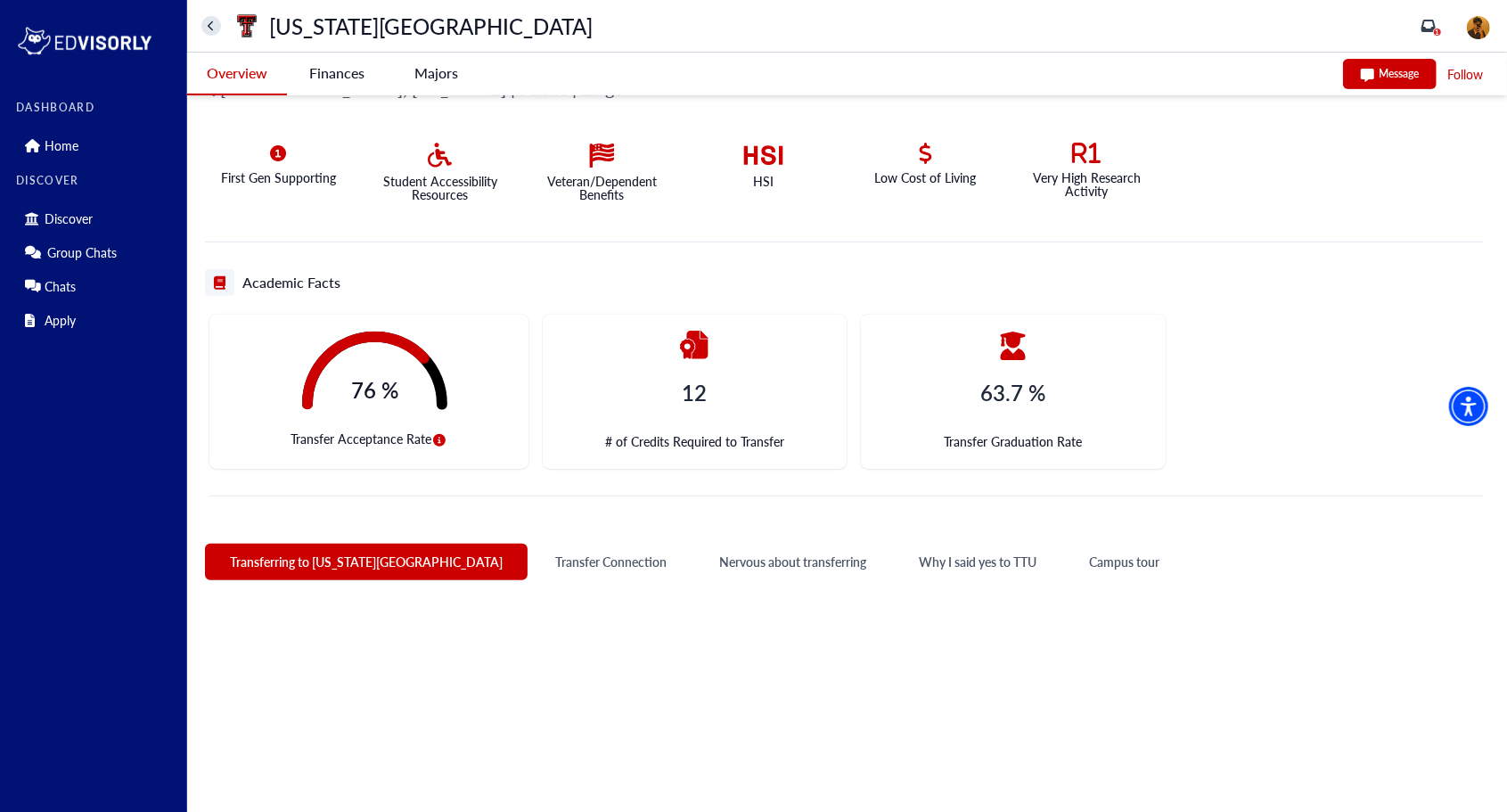
click at [419, 79] on -tag "Majors" at bounding box center [437, 73] width 100 height 41
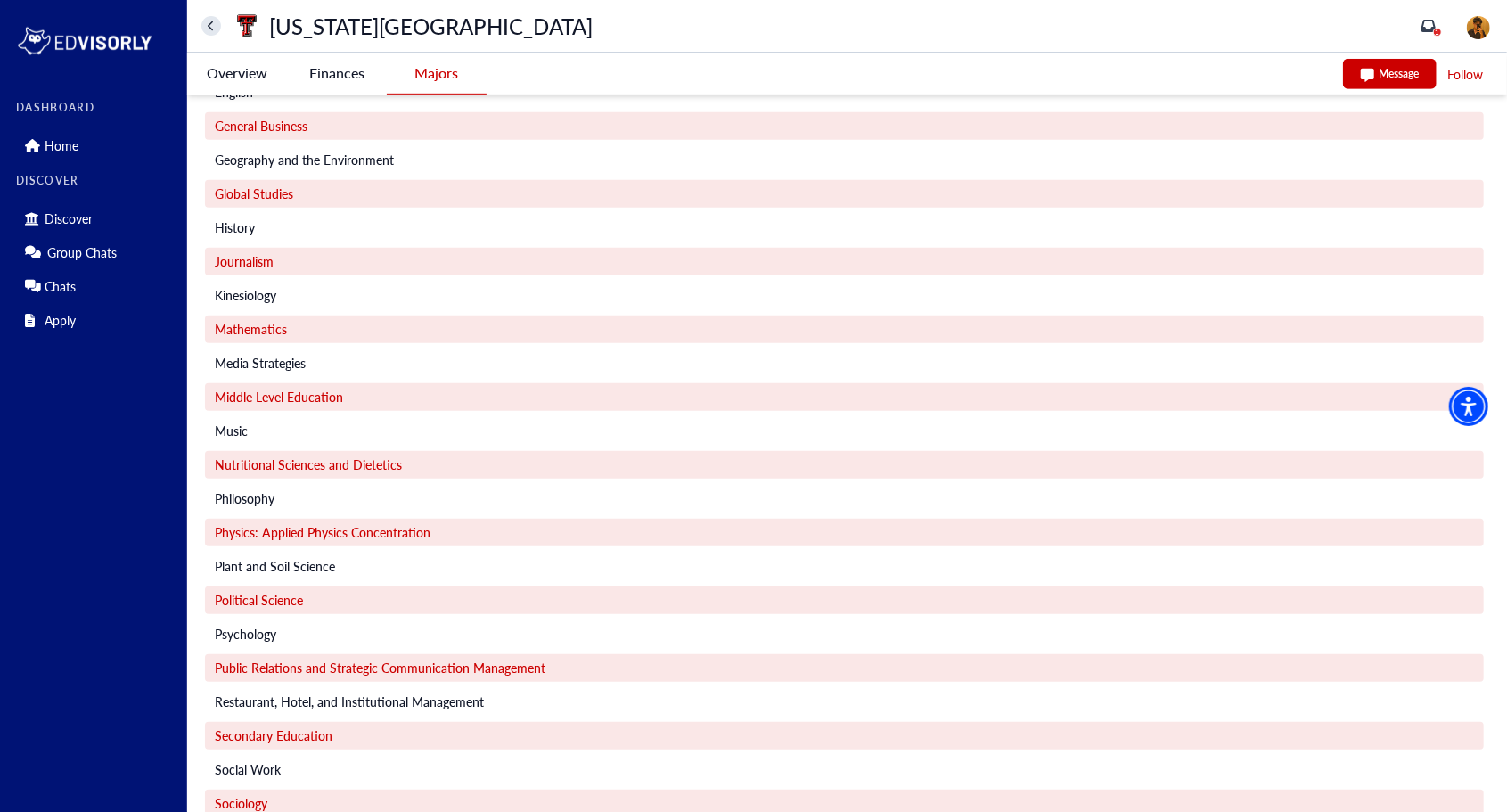
scroll to position [619, 0]
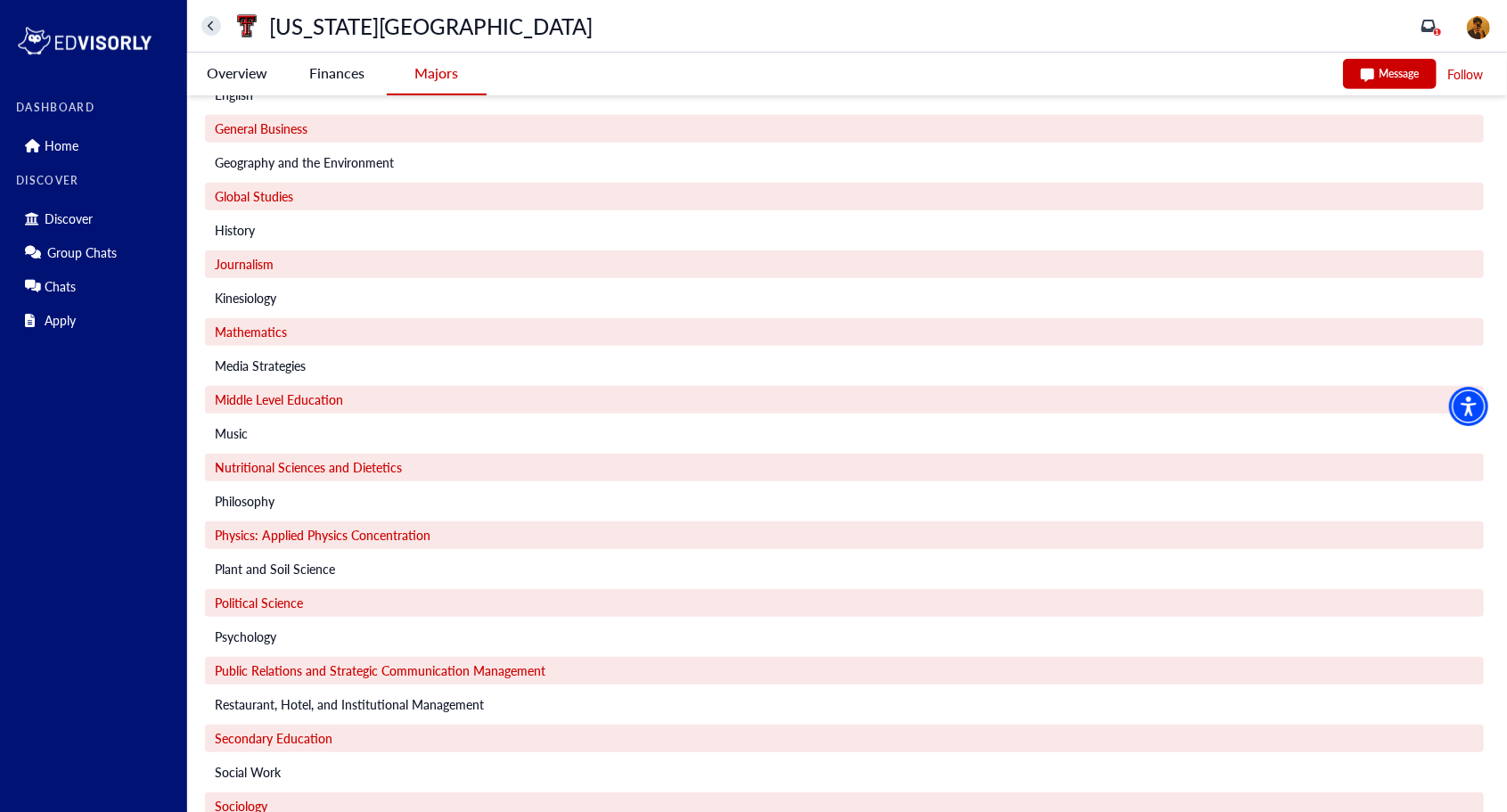
click at [331, 70] on University-tag "Finances" at bounding box center [337, 73] width 100 height 41
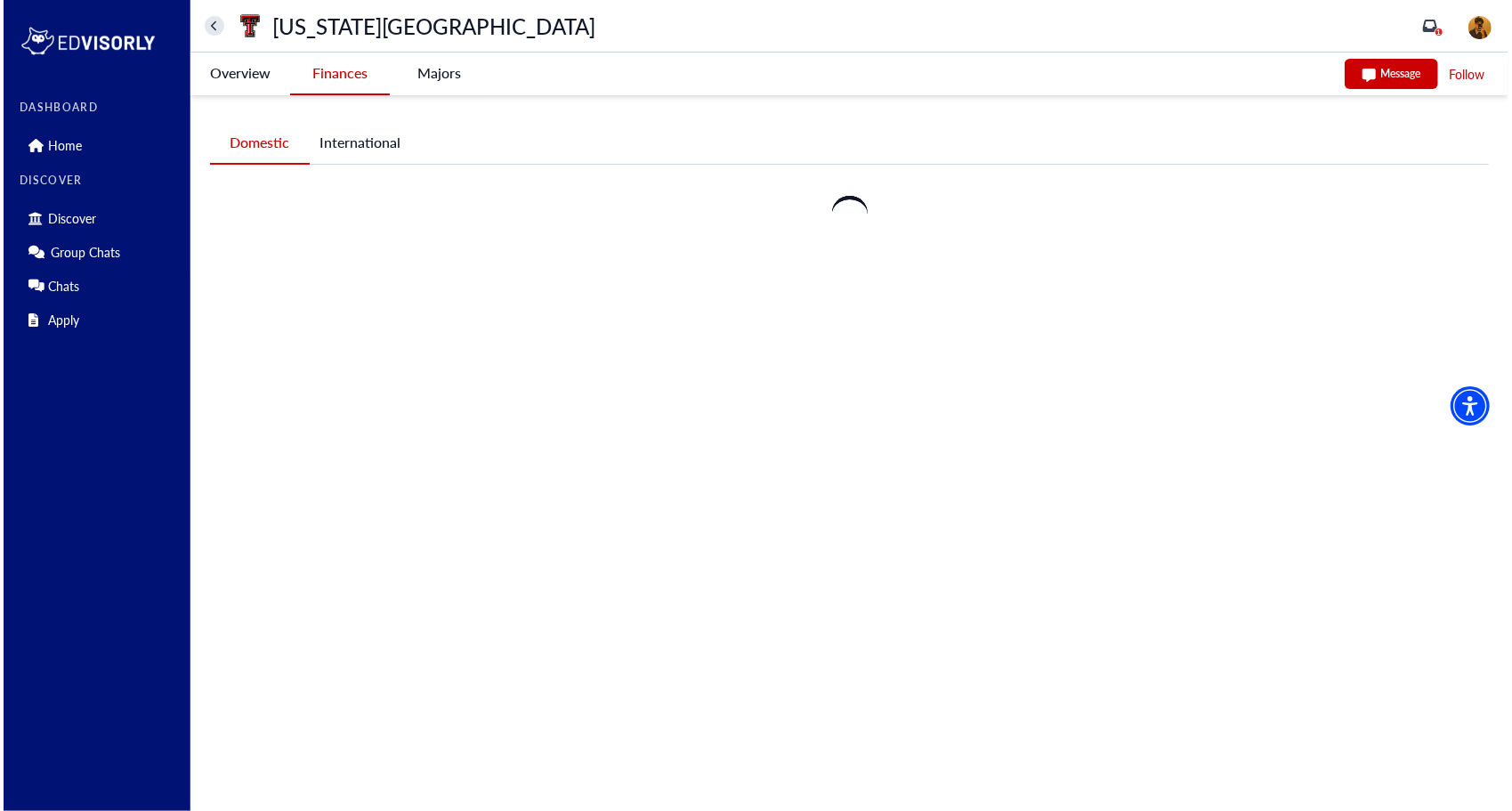
scroll to position [0, 0]
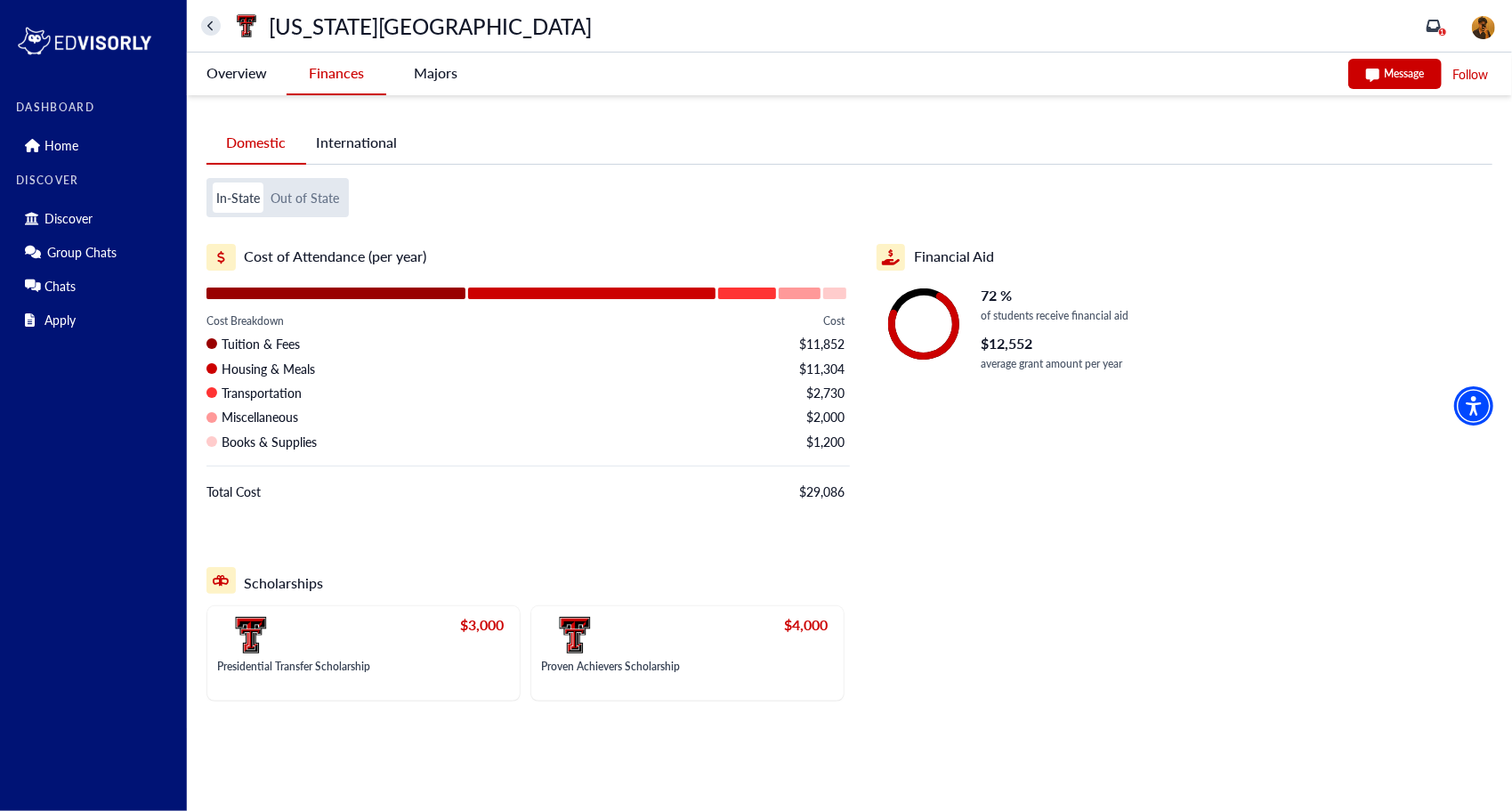
click at [321, 145] on button "International" at bounding box center [356, 142] width 101 height 41
